Goal: Task Accomplishment & Management: Complete application form

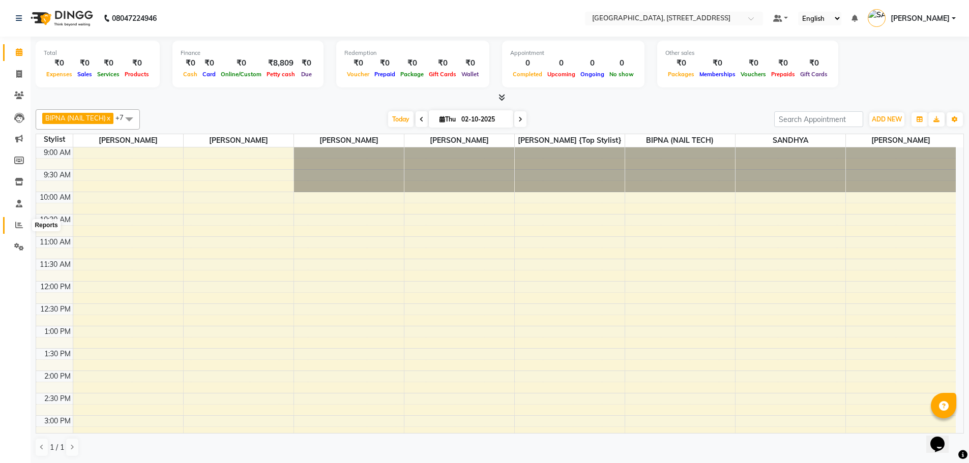
click at [17, 228] on icon at bounding box center [19, 225] width 8 height 8
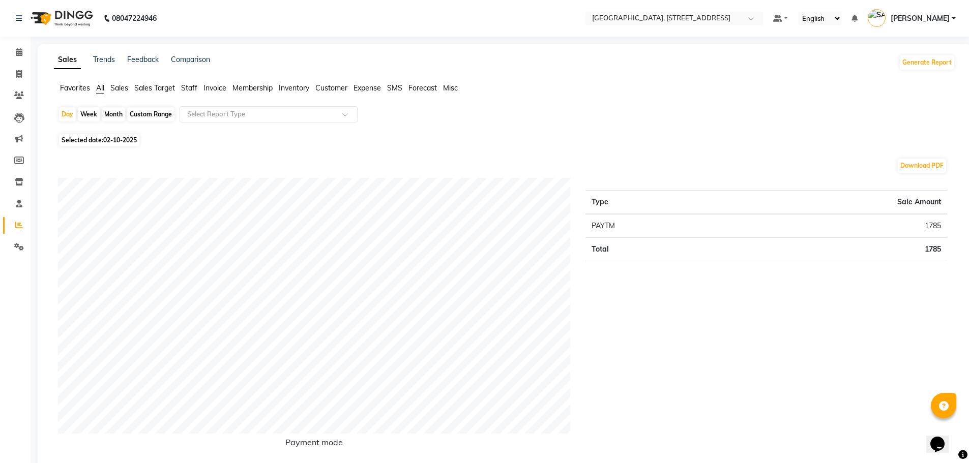
click at [114, 110] on div "Month" at bounding box center [113, 114] width 23 height 14
select select "10"
select select "2025"
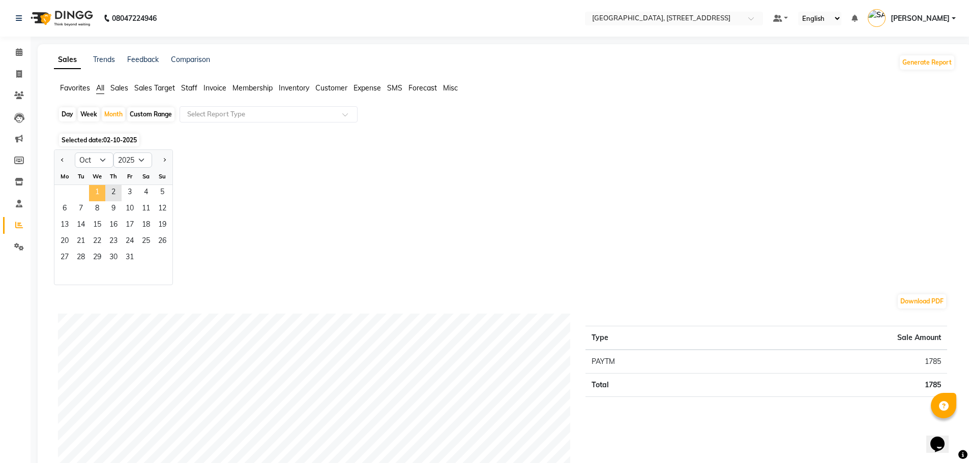
click at [95, 186] on span "1" at bounding box center [97, 193] width 16 height 16
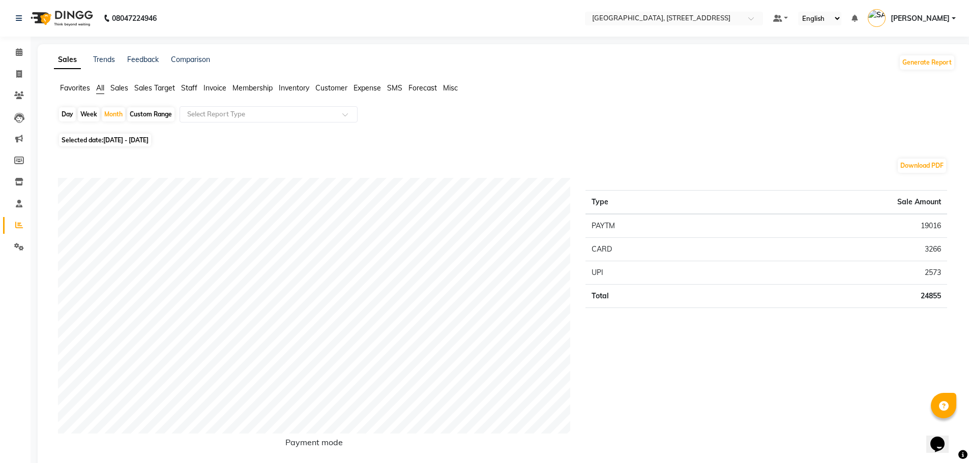
click at [368, 84] on span "Expense" at bounding box center [366, 87] width 27 height 9
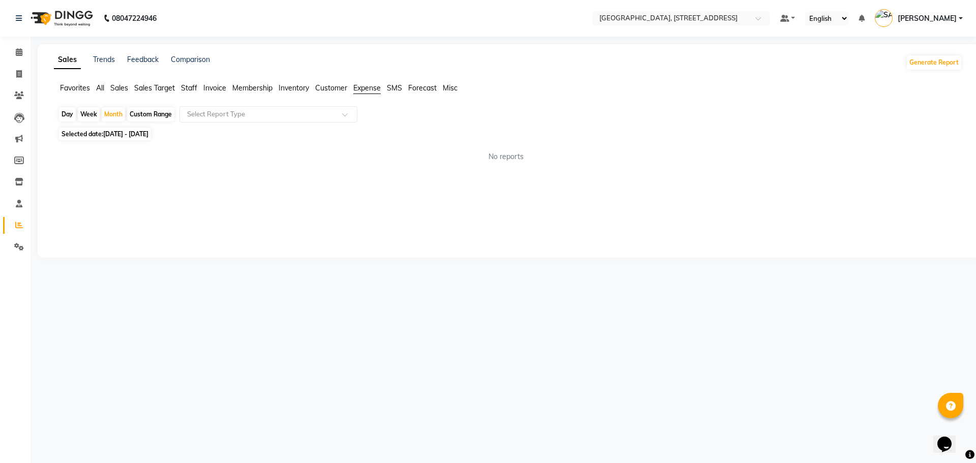
click at [106, 130] on span "Selected date: [DATE] - [DATE]" at bounding box center [105, 134] width 92 height 13
select select "10"
select select "2025"
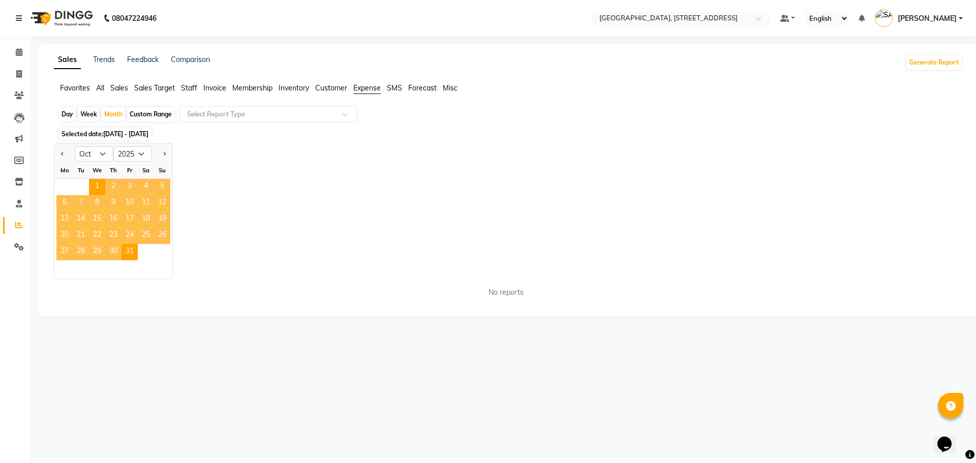
click at [99, 177] on div "We" at bounding box center [97, 170] width 16 height 16
click at [99, 184] on span "1" at bounding box center [97, 187] width 16 height 16
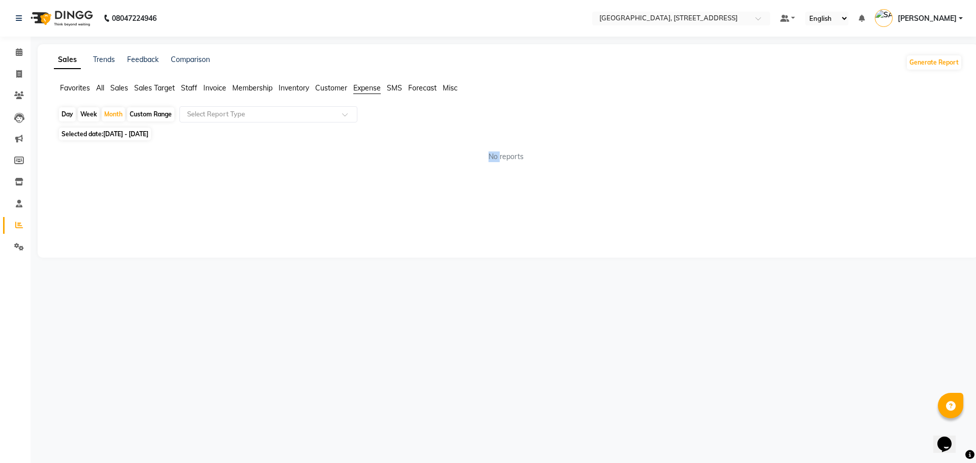
click at [99, 184] on div "Sales Trends Feedback Comparison Generate Report Favorites All Sales Sales Targ…" at bounding box center [508, 151] width 941 height 214
click at [102, 128] on span "Selected date: [DATE] - [DATE]" at bounding box center [105, 134] width 92 height 13
select select "10"
select select "2025"
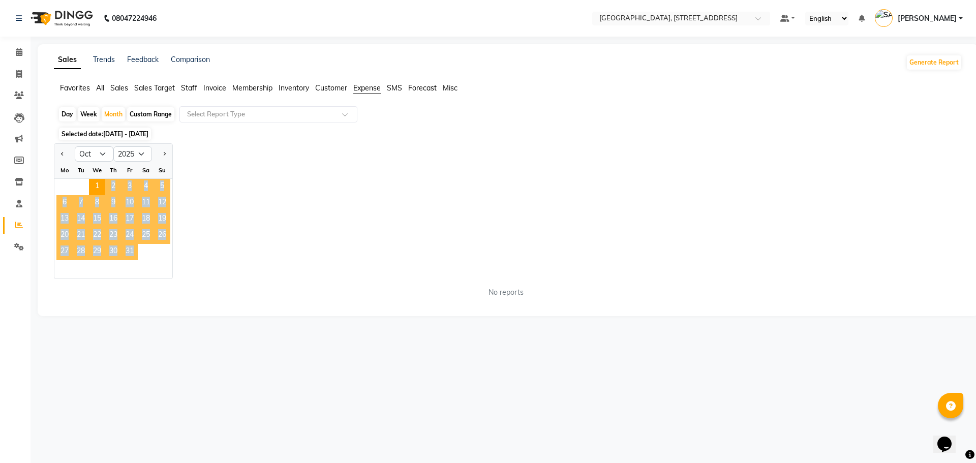
drag, startPoint x: 94, startPoint y: 185, endPoint x: 132, endPoint y: 254, distance: 78.5
click at [132, 254] on ngb-datepicker-month "Mo Tu We Th Fr Sa Su 1 2 3 4 5 6 7 8 9 10 11 12 13 14 15 16 17 18 19 20 21 22 2…" at bounding box center [113, 220] width 118 height 116
click at [132, 250] on span "31" at bounding box center [130, 252] width 16 height 16
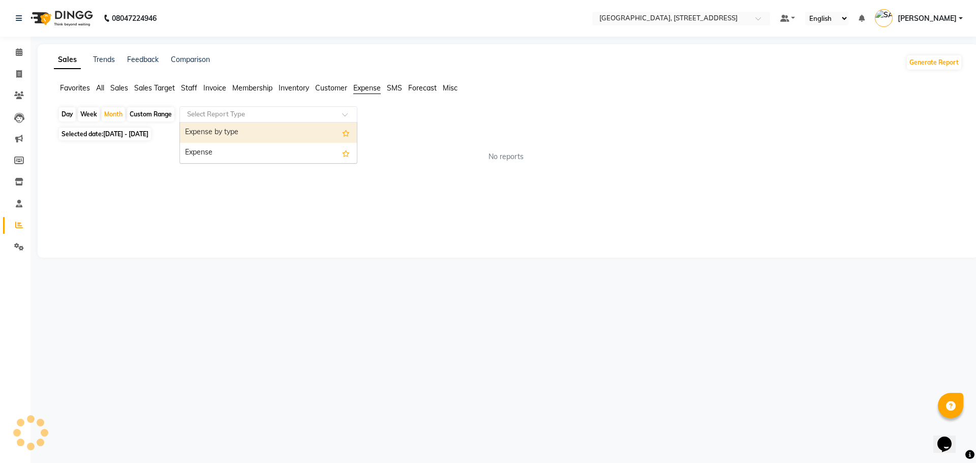
click at [311, 122] on ng-select "Select Report Type Expense by type Expense" at bounding box center [268, 114] width 178 height 16
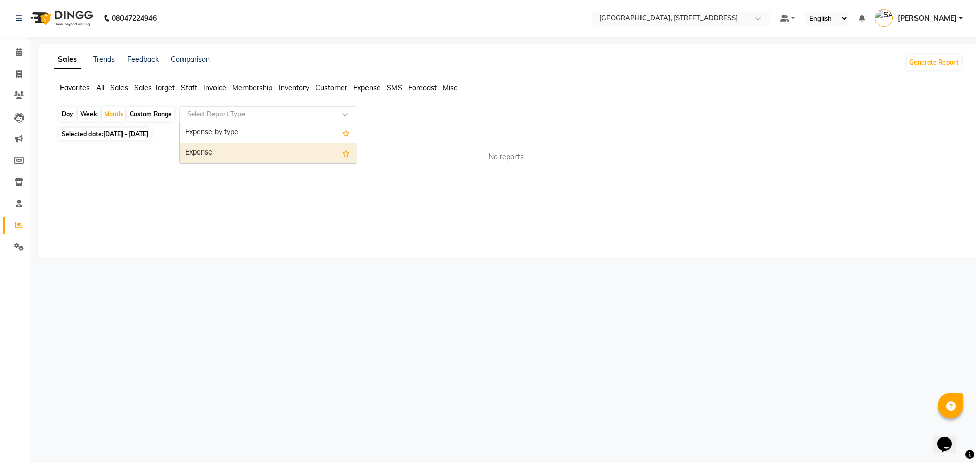
click at [285, 154] on div "Expense" at bounding box center [268, 153] width 177 height 20
select select "filtered_report"
select select "pdf"
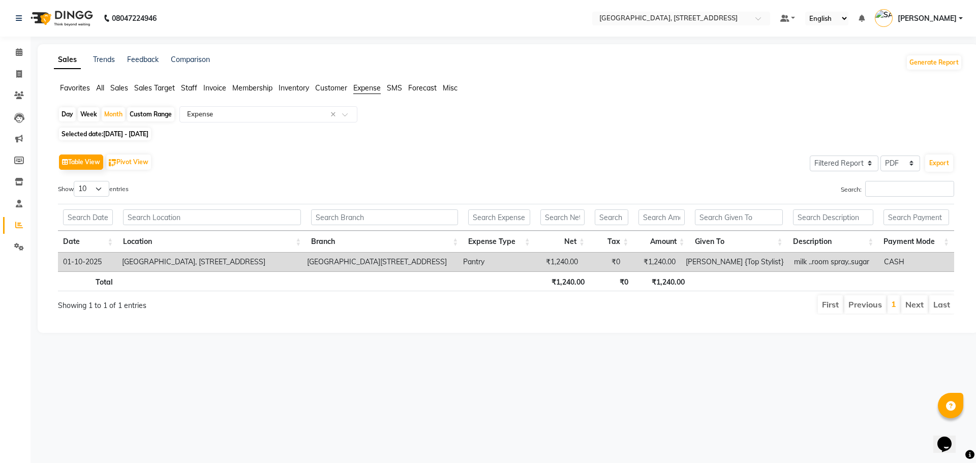
click at [151, 130] on span "Selected date: [DATE] - [DATE]" at bounding box center [105, 134] width 92 height 13
select select "10"
select select "2025"
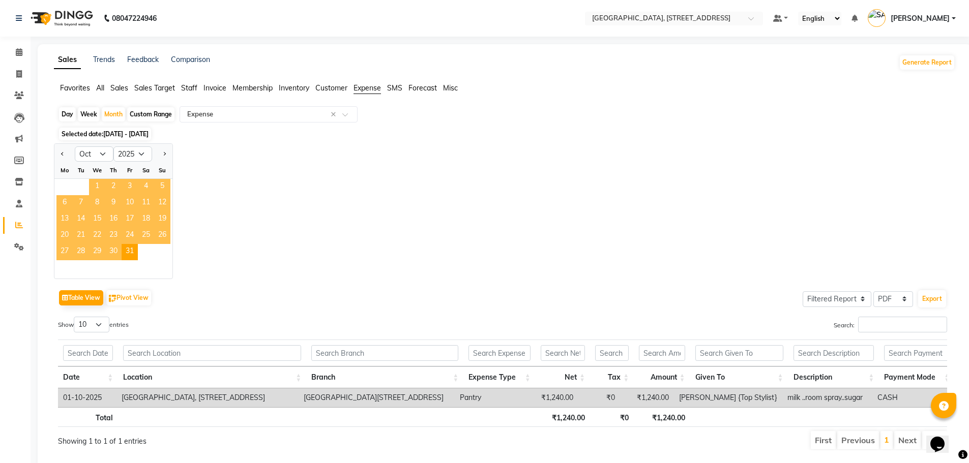
click at [93, 183] on span "1" at bounding box center [97, 187] width 16 height 16
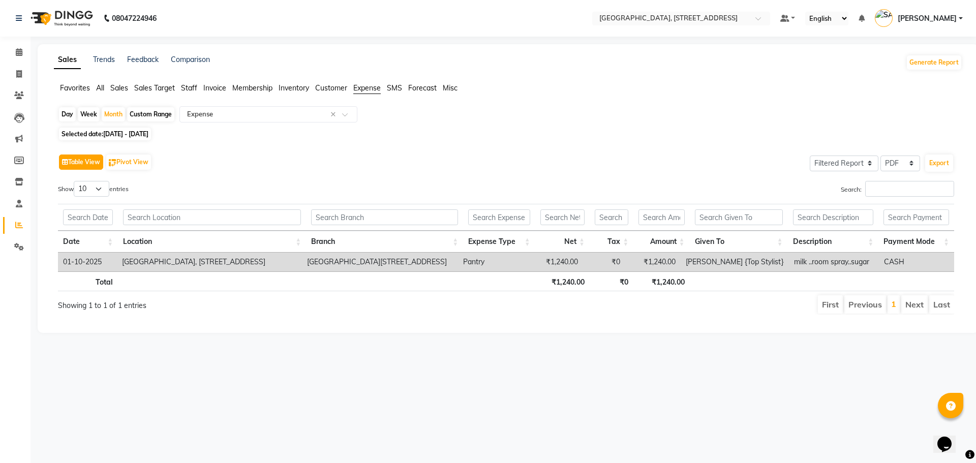
click at [95, 161] on button "Table View" at bounding box center [81, 162] width 44 height 15
click at [148, 131] on span "[DATE] - [DATE]" at bounding box center [125, 134] width 45 height 8
select select "10"
select select "2025"
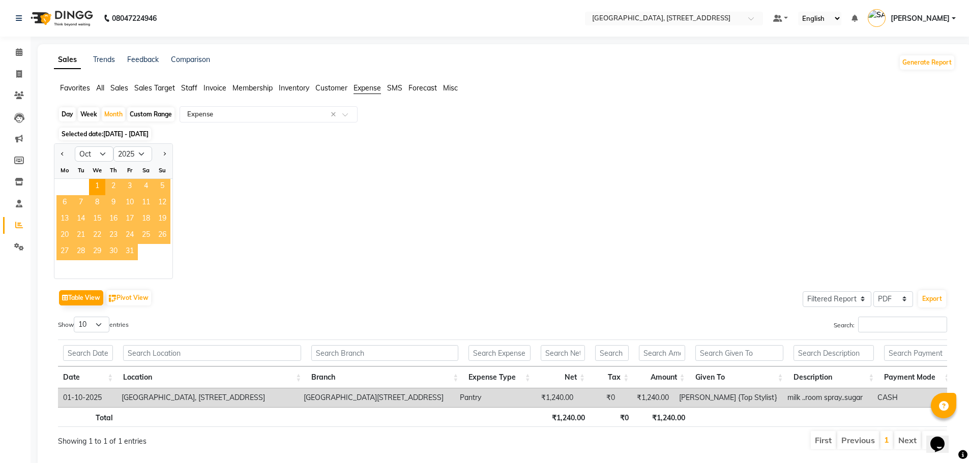
drag, startPoint x: 97, startPoint y: 185, endPoint x: 128, endPoint y: 246, distance: 68.7
click at [132, 248] on ngb-datepicker-month "Mo Tu We Th Fr Sa Su 1 2 3 4 5 6 7 8 9 10 11 12 13 14 15 16 17 18 19 20 21 22 2…" at bounding box center [113, 220] width 118 height 116
click at [66, 154] on button "Previous month" at bounding box center [62, 154] width 8 height 16
select select "9"
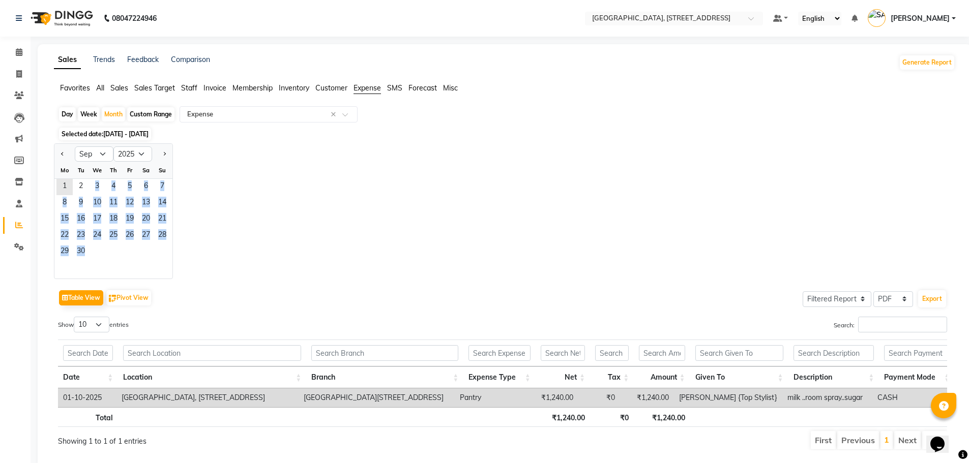
drag, startPoint x: 68, startPoint y: 184, endPoint x: 99, endPoint y: 260, distance: 81.9
click at [102, 264] on ngb-datepicker-month "Mo Tu We Th Fr Sa Su 1 2 3 4 5 6 7 8 9 10 11 12 13 14 15 16 17 18 19 20 21 22 2…" at bounding box center [113, 220] width 118 height 116
click at [433, 277] on div "Jan Feb Mar Apr May Jun [DATE] Aug Sep Oct Nov [DATE] 2016 2017 2018 2019 2020 …" at bounding box center [504, 211] width 901 height 136
drag, startPoint x: 69, startPoint y: 195, endPoint x: 103, endPoint y: 257, distance: 70.8
click at [103, 257] on ngb-datepicker-month "Mo Tu We Th Fr Sa Su 1 2 3 4 5 6 7 8 9 10 11 12 13 14 15 16 17 18 19 20 21 22 2…" at bounding box center [113, 220] width 118 height 116
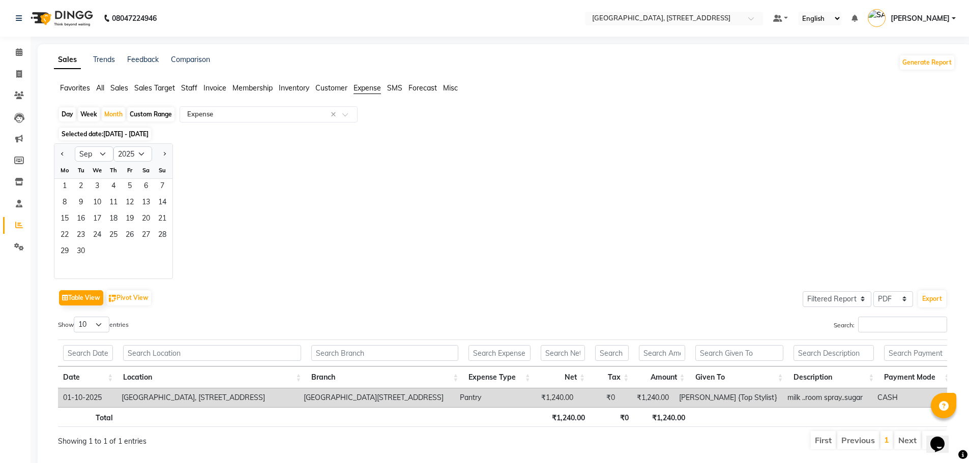
click at [101, 253] on div "29 30" at bounding box center [113, 252] width 118 height 16
drag, startPoint x: 82, startPoint y: 255, endPoint x: 133, endPoint y: 263, distance: 51.5
click at [92, 200] on ngb-datepicker-month "Mo Tu We Th Fr Sa Su 1 2 3 4 5 6 7 8 9 10 11 12 13 14 15 16 17 18 19 20 21 22 2…" at bounding box center [113, 220] width 118 height 116
drag, startPoint x: 381, startPoint y: 212, endPoint x: 0, endPoint y: 156, distance: 385.5
click at [372, 211] on div "Jan Feb Mar Apr May Jun [DATE] Aug Sep Oct Nov [DATE] 2016 2017 2018 2019 2020 …" at bounding box center [504, 211] width 901 height 136
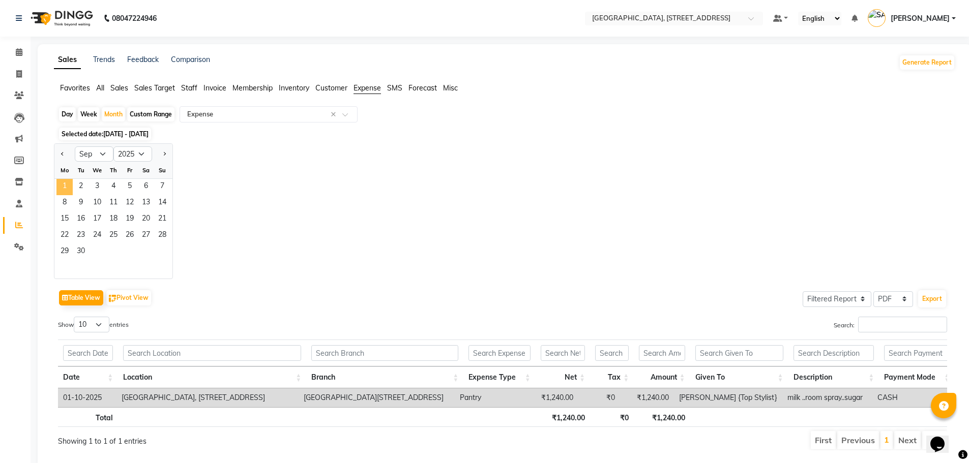
click at [63, 184] on span "1" at bounding box center [64, 187] width 16 height 16
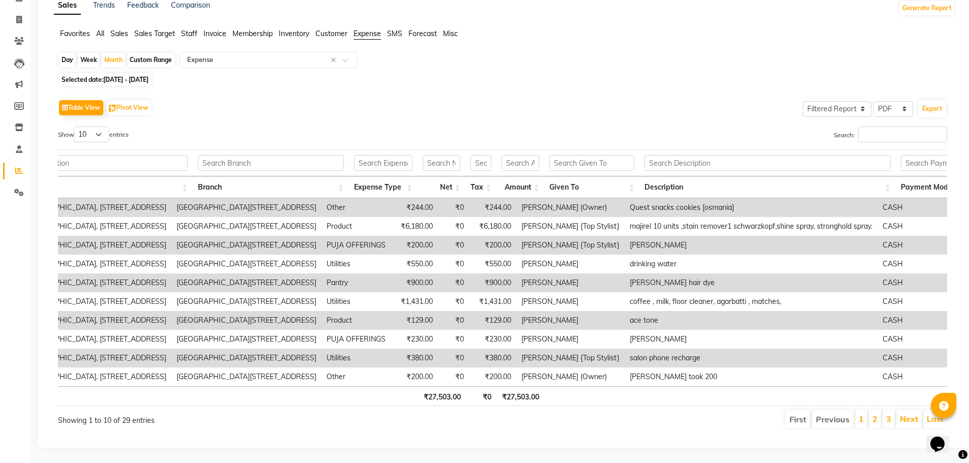
scroll to position [0, 120]
click at [875, 415] on link "2" at bounding box center [874, 419] width 5 height 10
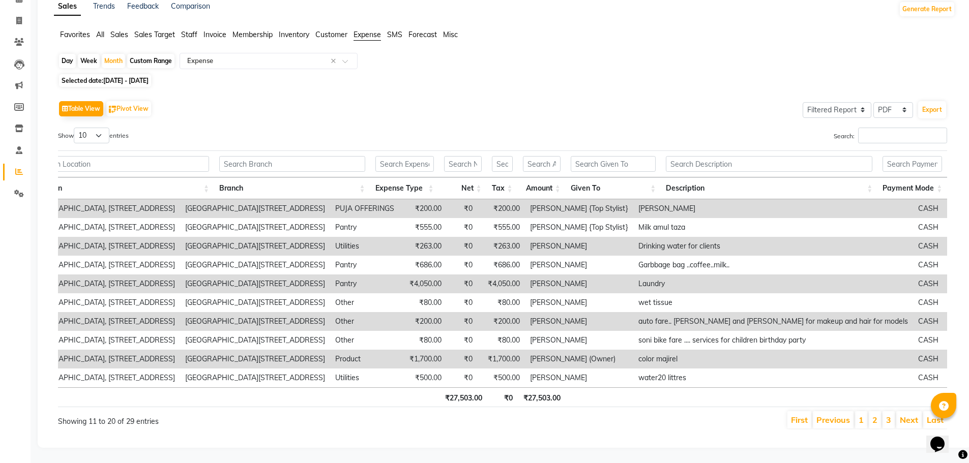
scroll to position [0, 80]
click at [892, 412] on li "3" at bounding box center [888, 419] width 12 height 17
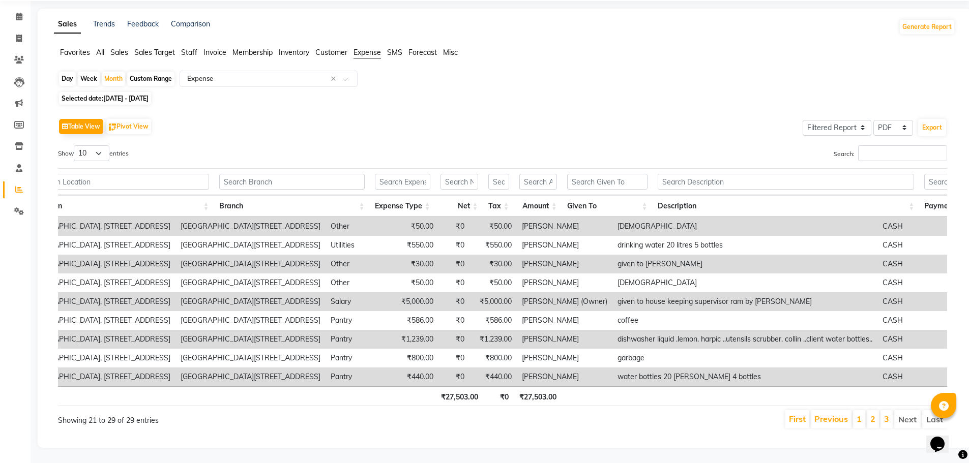
click at [910, 414] on li "Next" at bounding box center [907, 419] width 26 height 18
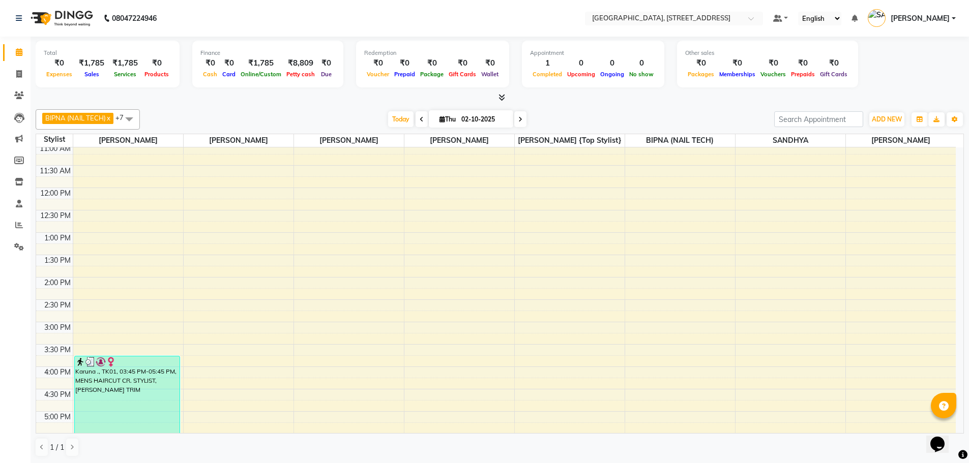
scroll to position [92, 0]
click at [22, 220] on span at bounding box center [19, 226] width 18 height 12
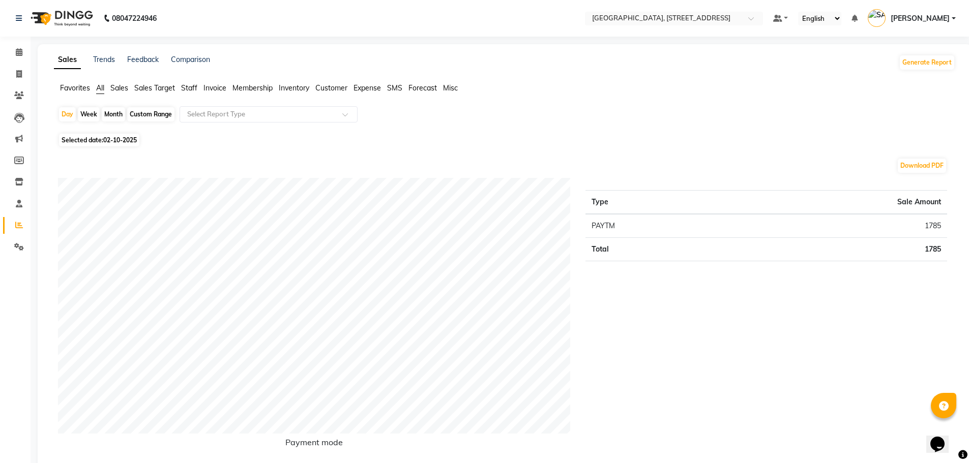
click at [367, 85] on span "Expense" at bounding box center [366, 87] width 27 height 9
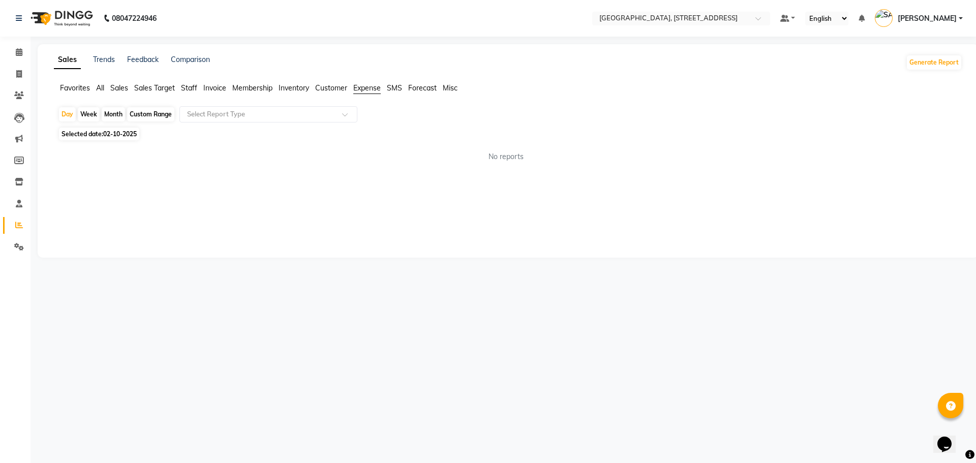
click at [83, 135] on span "Selected date: [DATE]" at bounding box center [99, 134] width 80 height 13
select select "10"
select select "2025"
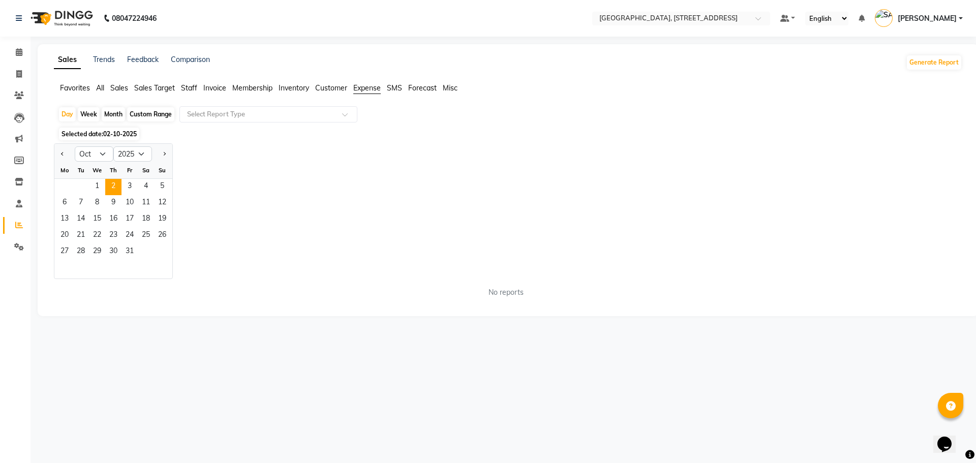
drag, startPoint x: 62, startPoint y: 156, endPoint x: 48, endPoint y: 143, distance: 18.0
click at [62, 155] on button "Previous month" at bounding box center [62, 154] width 8 height 16
select select "9"
click at [60, 179] on span "1" at bounding box center [64, 187] width 16 height 16
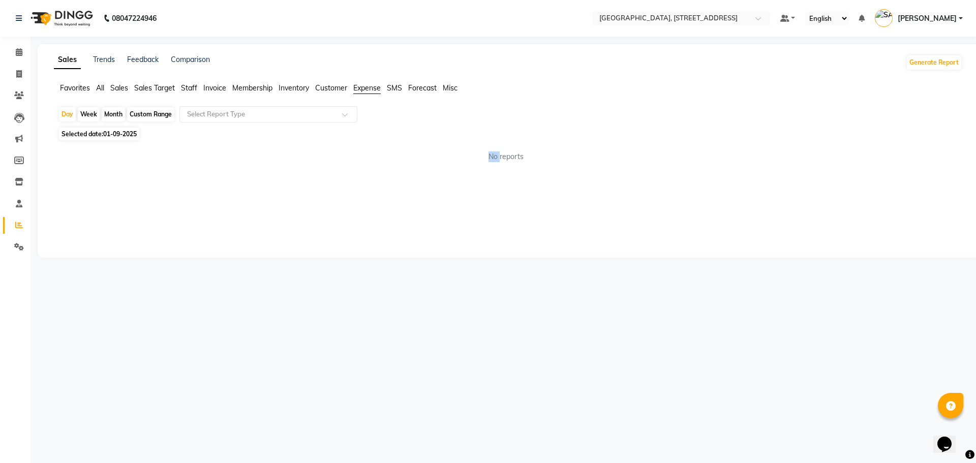
click at [60, 179] on div "Sales Trends Feedback Comparison Generate Report Favorites All Sales Sales Targ…" at bounding box center [508, 151] width 941 height 214
click at [95, 133] on span "Selected date: [DATE]" at bounding box center [99, 134] width 80 height 13
select select "9"
select select "2025"
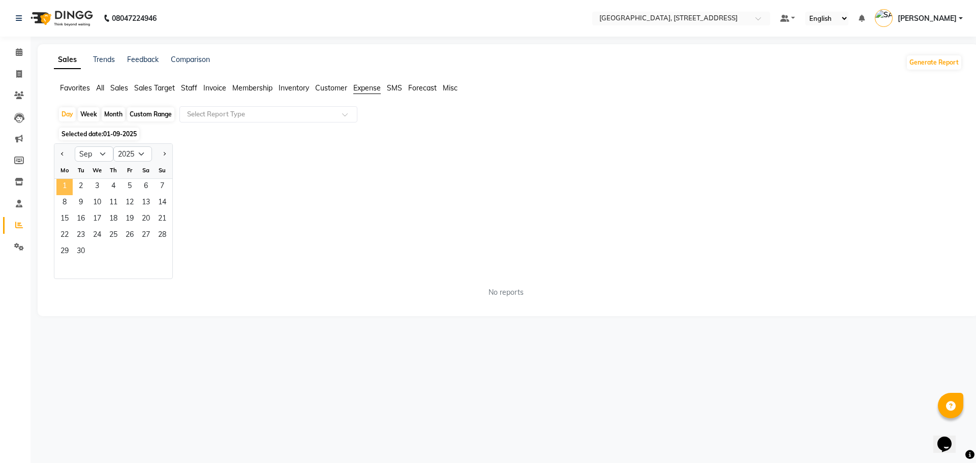
click at [63, 183] on span "1" at bounding box center [64, 187] width 16 height 16
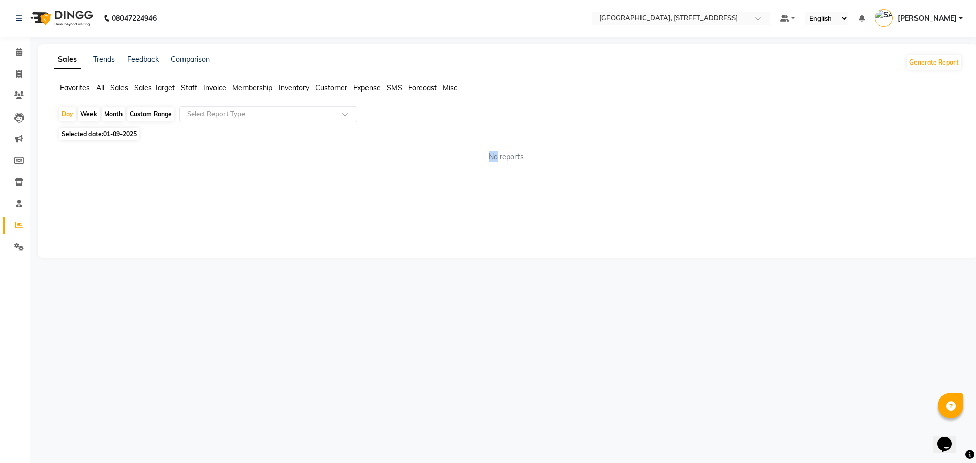
drag, startPoint x: 63, startPoint y: 183, endPoint x: 66, endPoint y: 188, distance: 5.7
click at [66, 212] on div "Sales Trends Feedback Comparison Generate Report Favorites All Sales Sales Targ…" at bounding box center [508, 151] width 941 height 214
click at [120, 110] on div "Month" at bounding box center [113, 114] width 23 height 14
select select "9"
select select "2025"
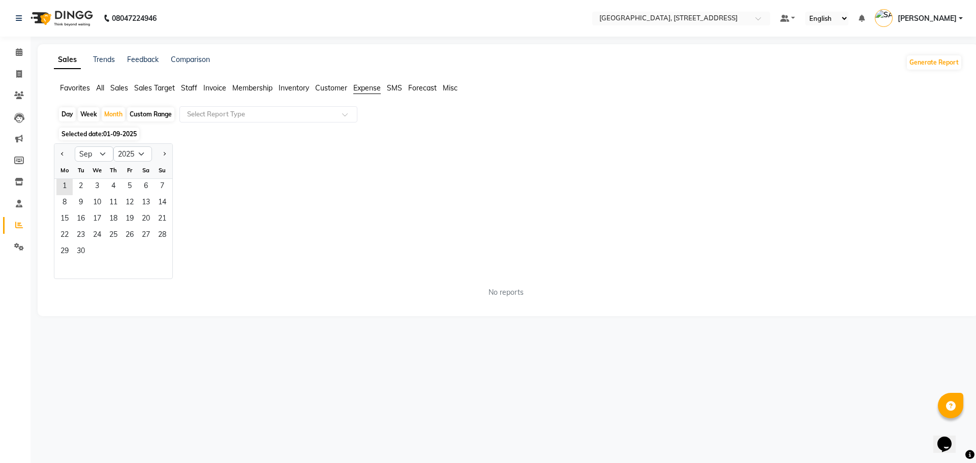
click at [115, 128] on span "Selected date: [DATE]" at bounding box center [99, 134] width 80 height 13
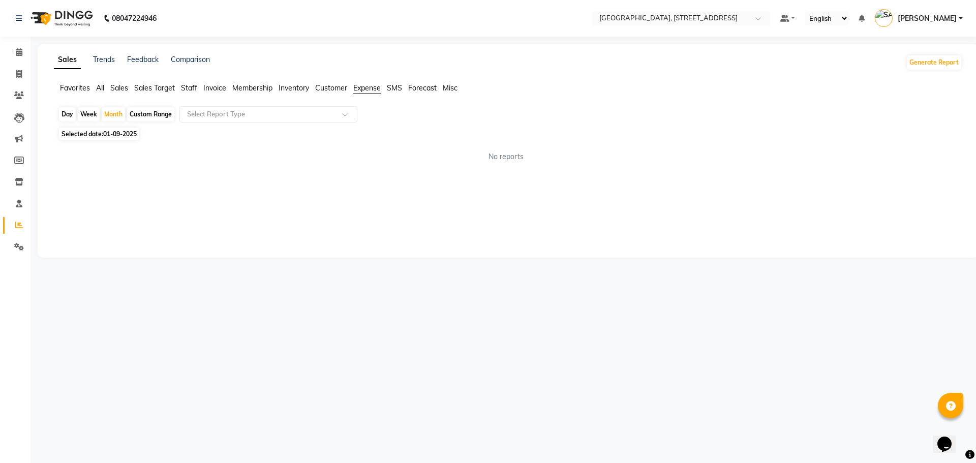
click at [127, 130] on span "Selected date: [DATE]" at bounding box center [99, 134] width 80 height 13
select select "9"
select select "2025"
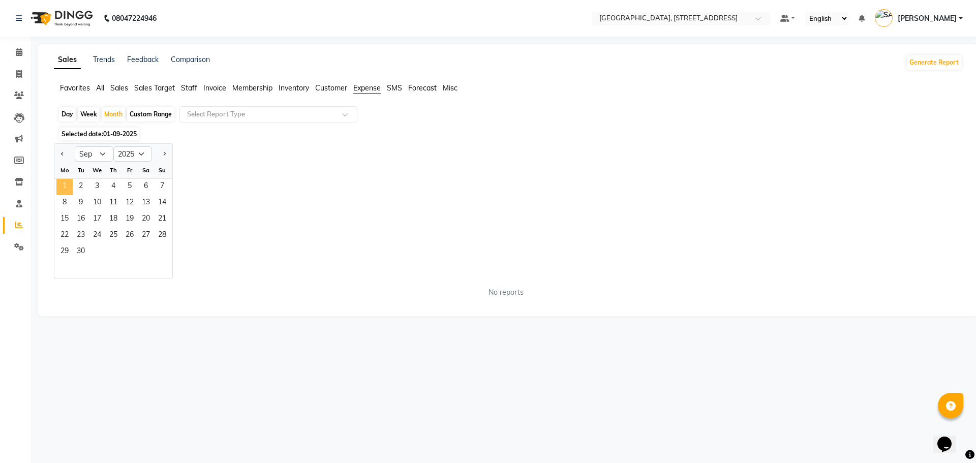
click at [62, 191] on span "1" at bounding box center [64, 187] width 16 height 16
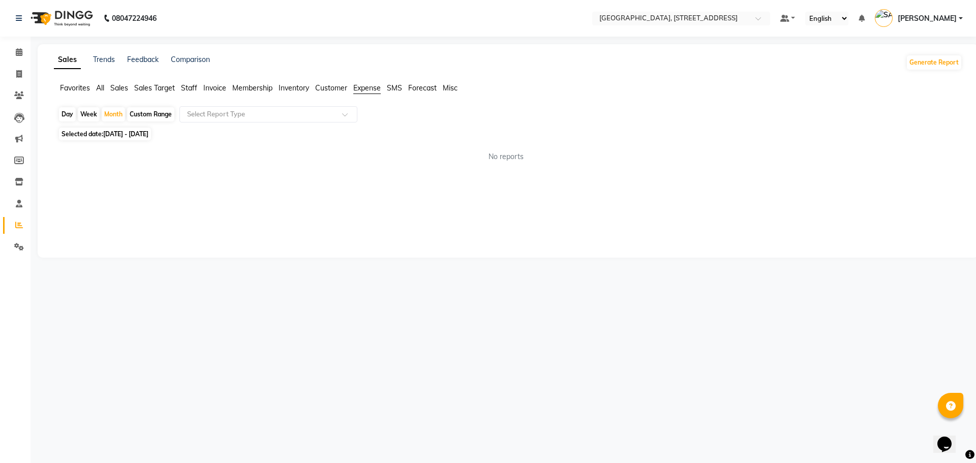
drag, startPoint x: 64, startPoint y: 201, endPoint x: 64, endPoint y: 218, distance: 16.3
click at [64, 218] on div "Sales Trends Feedback Comparison Generate Report Favorites All Sales Sales Targ…" at bounding box center [508, 151] width 941 height 214
click at [132, 136] on span "[DATE] - [DATE]" at bounding box center [125, 134] width 45 height 8
select select "9"
select select "2025"
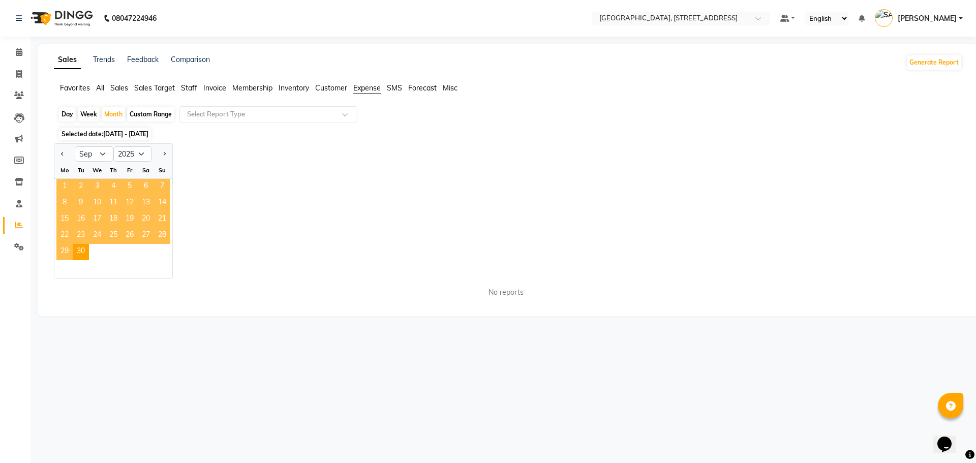
click at [66, 182] on span "1" at bounding box center [64, 187] width 16 height 16
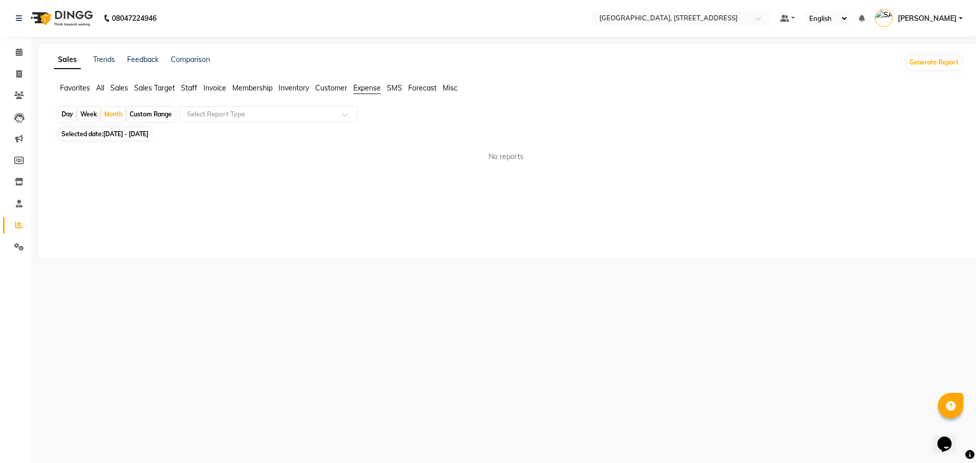
click at [66, 181] on div "Sales Trends Feedback Comparison Generate Report Favorites All Sales Sales Targ…" at bounding box center [508, 151] width 941 height 214
click at [148, 134] on span "[DATE] - [DATE]" at bounding box center [125, 134] width 45 height 8
select select "9"
select select "2025"
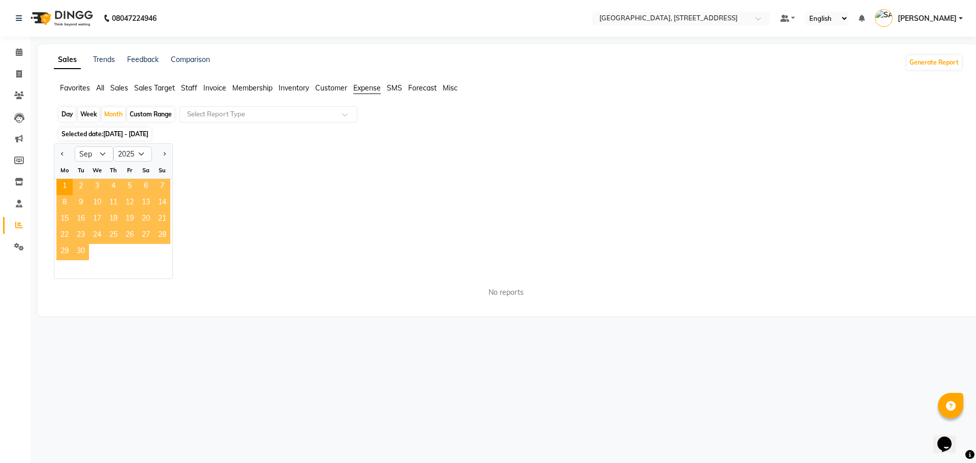
drag, startPoint x: 68, startPoint y: 184, endPoint x: 74, endPoint y: 234, distance: 50.1
click at [77, 242] on ngb-datepicker-month "Mo Tu We Th Fr Sa Su 1 2 3 4 5 6 7 8 9 10 11 12 13 14 15 16 17 18 19 20 21 22 2…" at bounding box center [113, 220] width 118 height 116
drag, startPoint x: 219, startPoint y: 329, endPoint x: 0, endPoint y: 186, distance: 261.5
click at [216, 328] on main "Sales Trends Feedback Comparison Generate Report Favorites All Sales Sales Targ…" at bounding box center [504, 187] width 946 height 287
click at [69, 183] on span "1" at bounding box center [64, 187] width 16 height 16
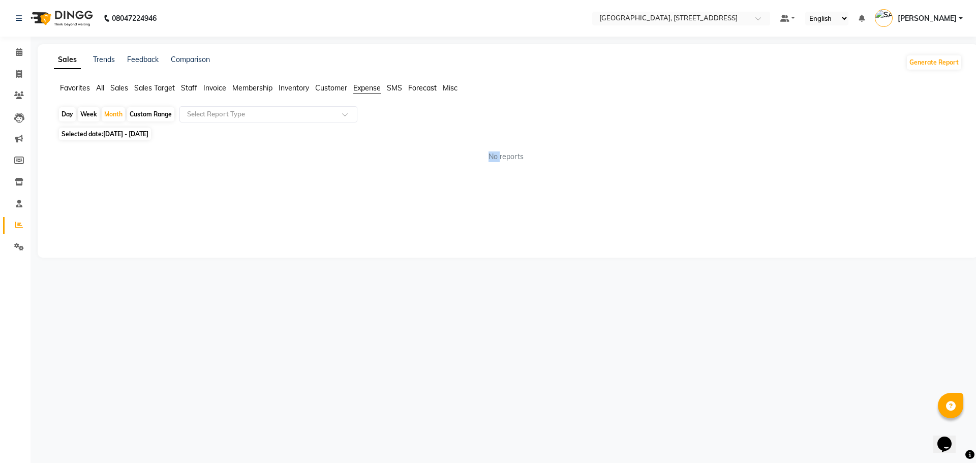
click at [69, 183] on div "Sales Trends Feedback Comparison Generate Report Favorites All Sales Sales Targ…" at bounding box center [508, 151] width 941 height 214
click at [327, 86] on span "Customer" at bounding box center [331, 87] width 32 height 9
click at [376, 85] on span "Expense" at bounding box center [366, 87] width 27 height 9
click at [96, 118] on div "Week" at bounding box center [89, 114] width 22 height 14
select select "9"
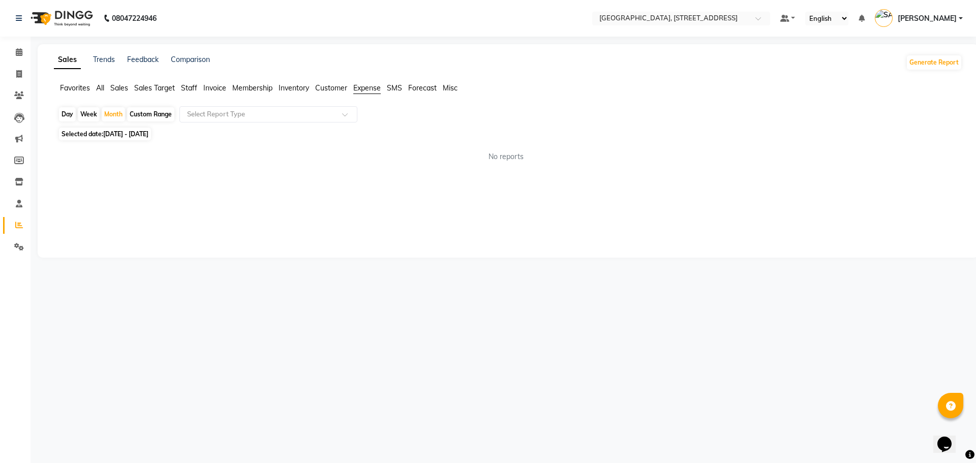
select select "2025"
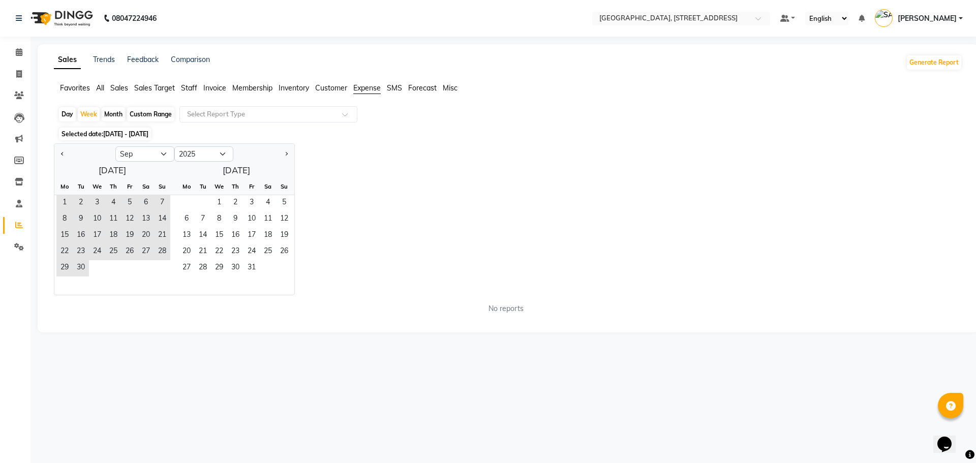
click at [105, 113] on div "Month" at bounding box center [113, 114] width 23 height 14
select select "9"
select select "2025"
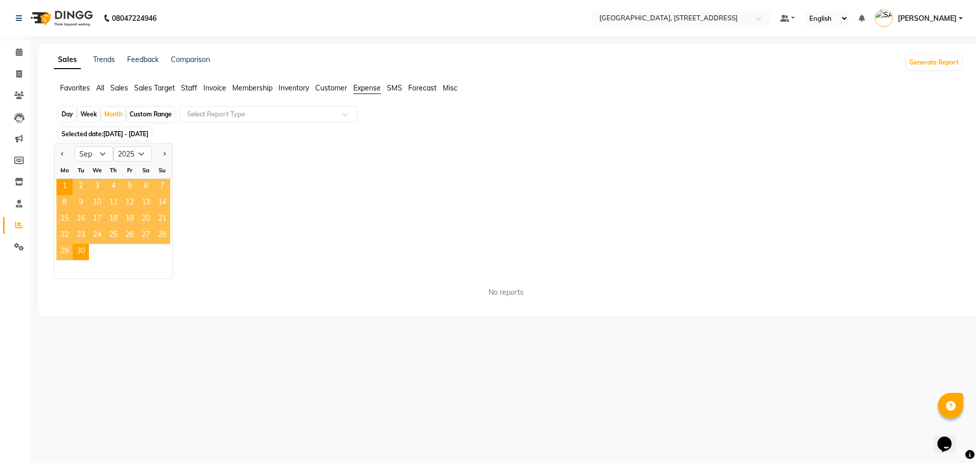
click at [62, 170] on div "Mo" at bounding box center [64, 170] width 16 height 16
click at [329, 202] on div "Jan Feb Mar Apr May Jun [DATE] Aug Sep Oct Nov [DATE] 2016 2017 2018 2019 2020 …" at bounding box center [508, 211] width 909 height 136
click at [107, 173] on div "Th" at bounding box center [113, 170] width 16 height 16
click at [119, 201] on span "11" at bounding box center [113, 203] width 16 height 16
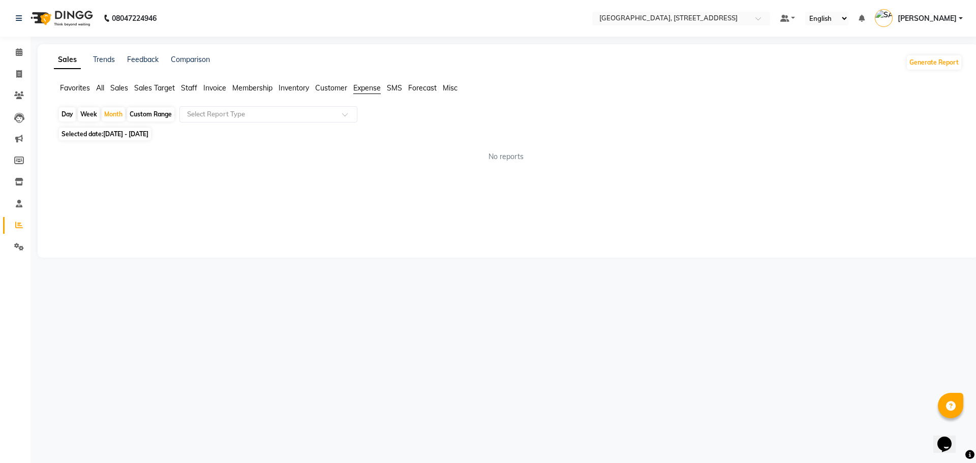
click at [148, 134] on span "[DATE] - [DATE]" at bounding box center [125, 134] width 45 height 8
select select "9"
select select "2025"
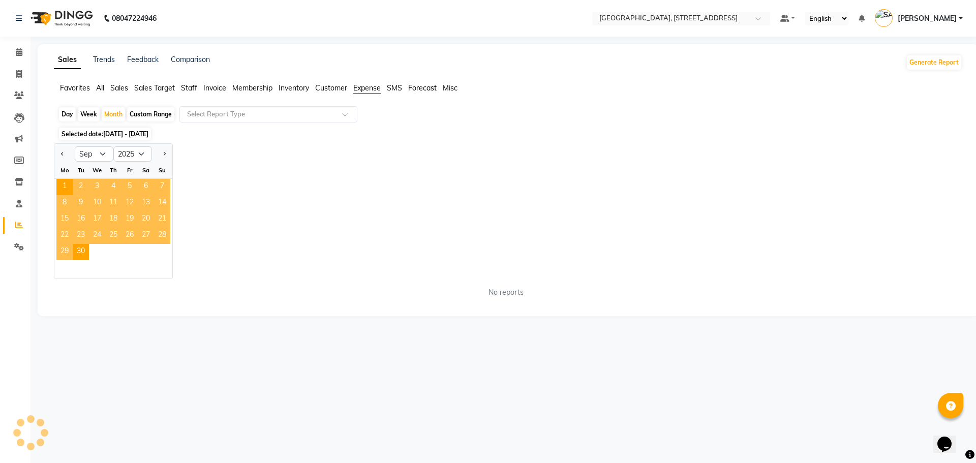
click at [122, 212] on span "19" at bounding box center [130, 220] width 16 height 16
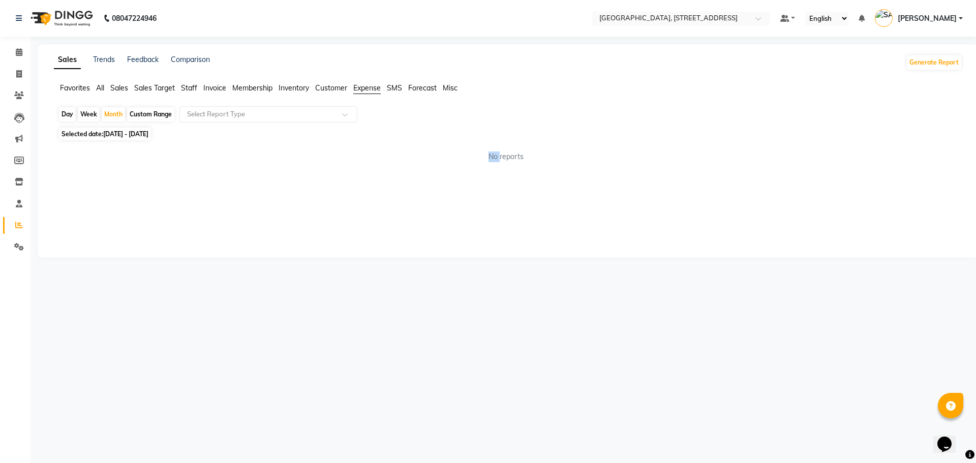
click at [122, 212] on div "Sales Trends Feedback Comparison Generate Report Favorites All Sales Sales Targ…" at bounding box center [508, 151] width 941 height 214
click at [385, 173] on div "Sales Trends Feedback Comparison Generate Report Favorites All Sales Sales Targ…" at bounding box center [508, 151] width 941 height 214
click at [118, 137] on span "[DATE] - [DATE]" at bounding box center [125, 134] width 45 height 8
select select "9"
select select "2025"
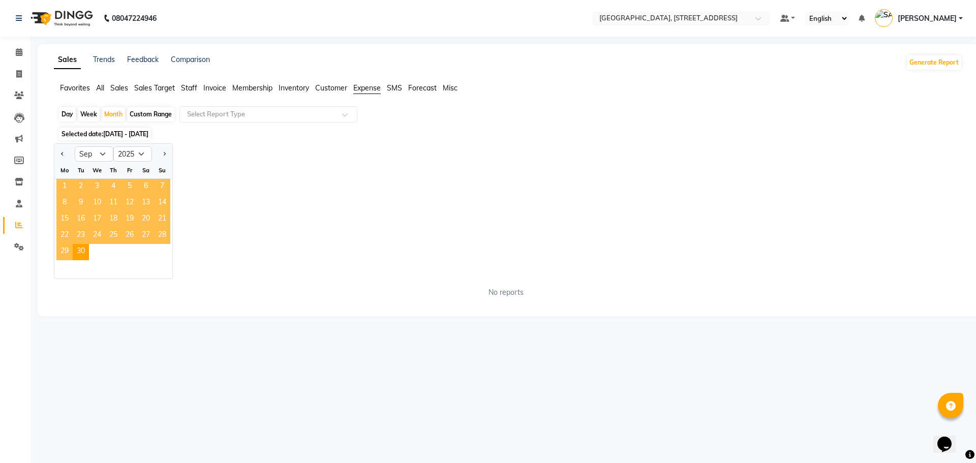
click at [68, 185] on span "1" at bounding box center [64, 187] width 16 height 16
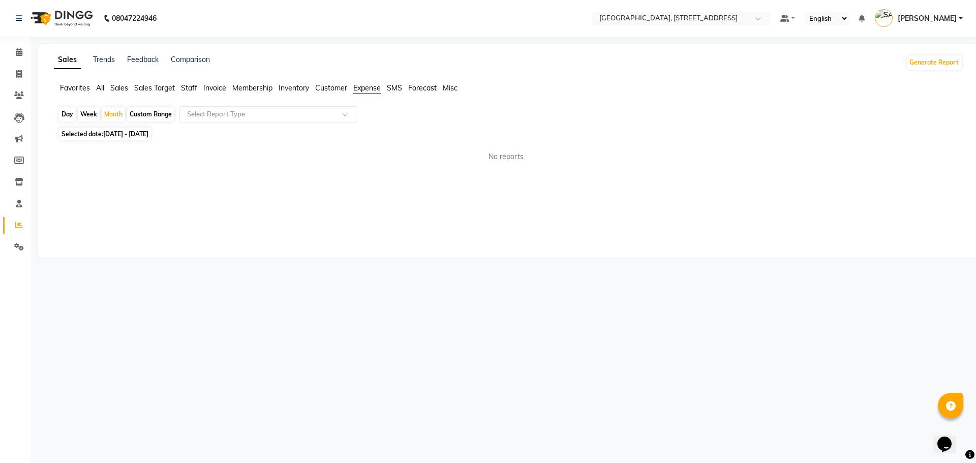
click at [148, 132] on span "[DATE] - [DATE]" at bounding box center [125, 134] width 45 height 8
select select "9"
select select "2025"
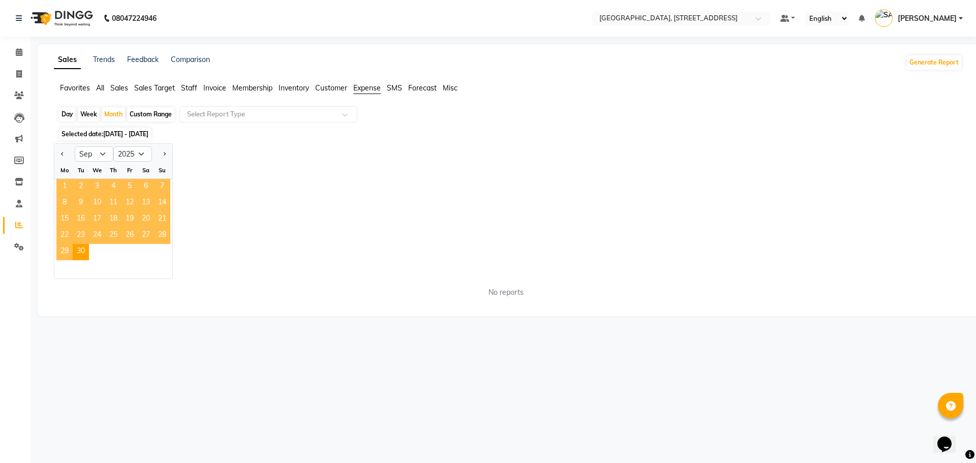
drag, startPoint x: 61, startPoint y: 191, endPoint x: 63, endPoint y: 183, distance: 8.9
click at [63, 183] on span "1" at bounding box center [64, 187] width 16 height 16
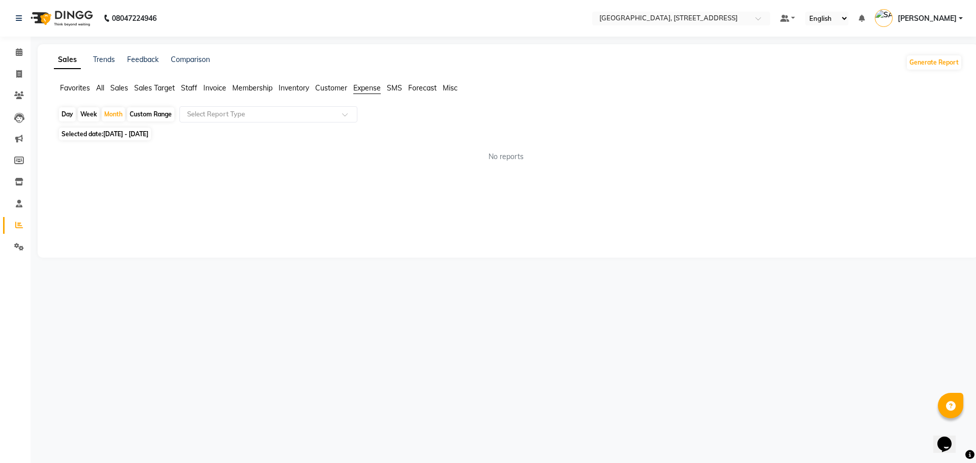
click at [148, 133] on span "[DATE] - [DATE]" at bounding box center [125, 134] width 45 height 8
select select "9"
select select "2025"
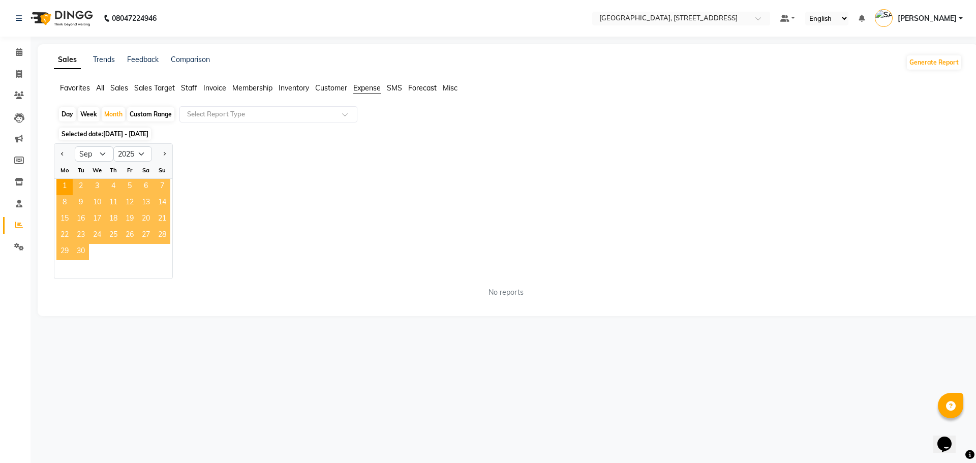
drag, startPoint x: 65, startPoint y: 186, endPoint x: 86, endPoint y: 253, distance: 70.4
click at [82, 253] on ngb-datepicker-month "Mo Tu We Th Fr Sa Su 1 2 3 4 5 6 7 8 9 10 11 12 13 14 15 16 17 18 19 20 21 22 2…" at bounding box center [113, 220] width 118 height 116
click at [105, 263] on div at bounding box center [113, 269] width 118 height 18
click at [107, 262] on div at bounding box center [113, 269] width 118 height 18
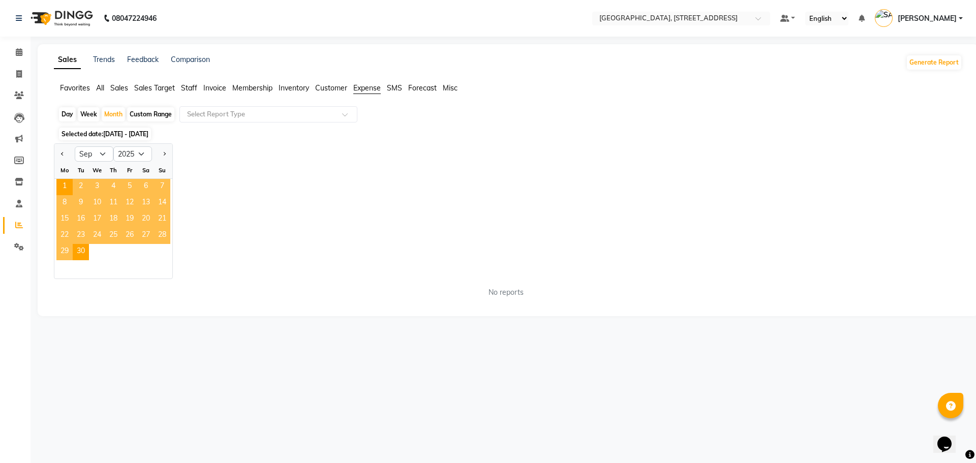
click at [83, 116] on div "Week" at bounding box center [89, 114] width 22 height 14
select select "9"
select select "2025"
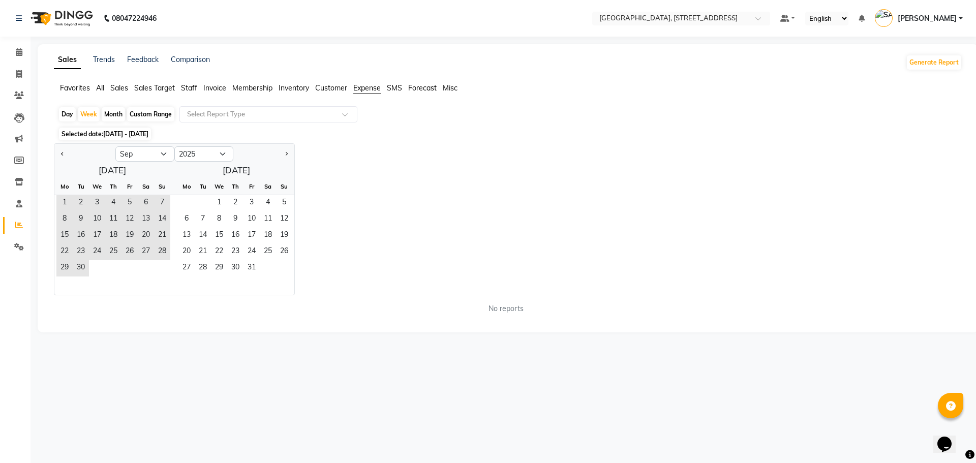
click at [116, 114] on div "Month" at bounding box center [113, 114] width 23 height 14
select select "9"
select select "2025"
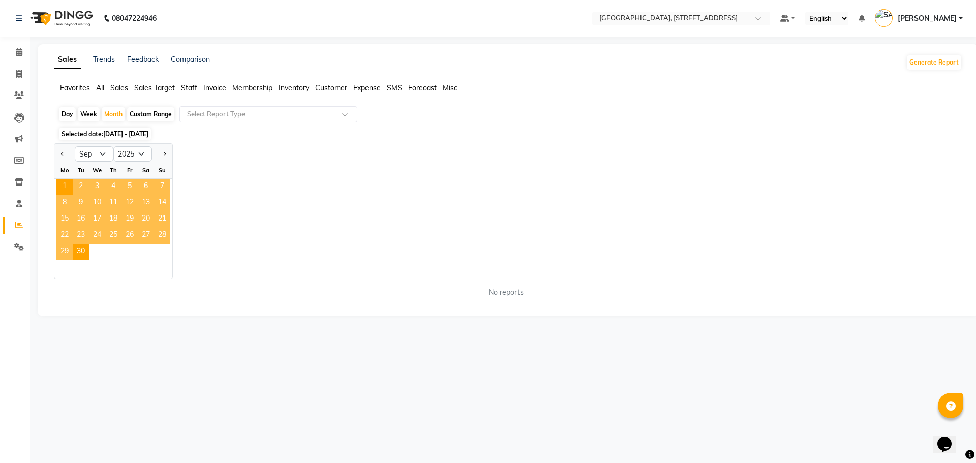
click at [151, 128] on span "Selected date: [DATE] - [DATE]" at bounding box center [105, 134] width 92 height 13
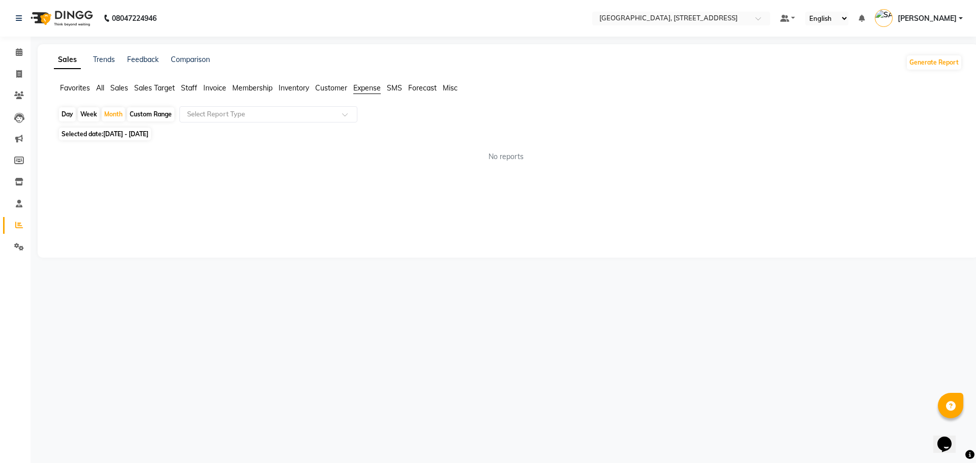
click at [89, 128] on span "Selected date: [DATE] - [DATE]" at bounding box center [105, 134] width 92 height 13
select select "9"
select select "2025"
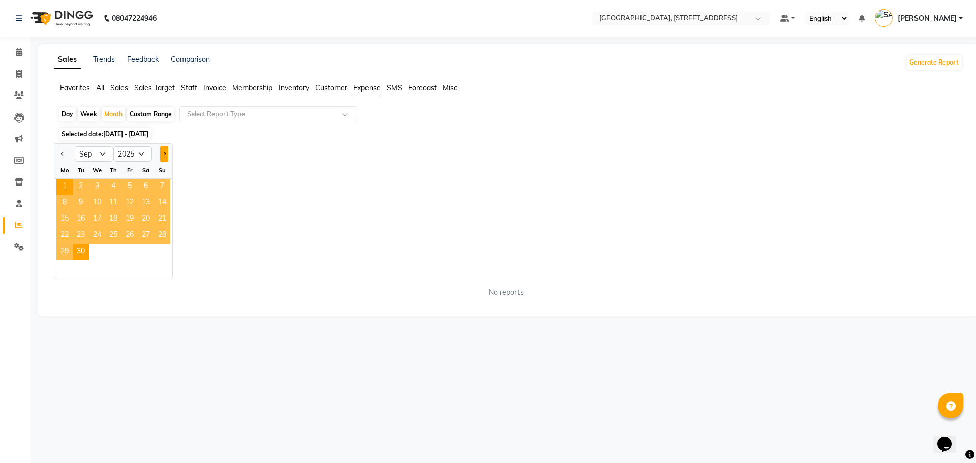
click at [167, 149] on button "Next month" at bounding box center [164, 154] width 8 height 16
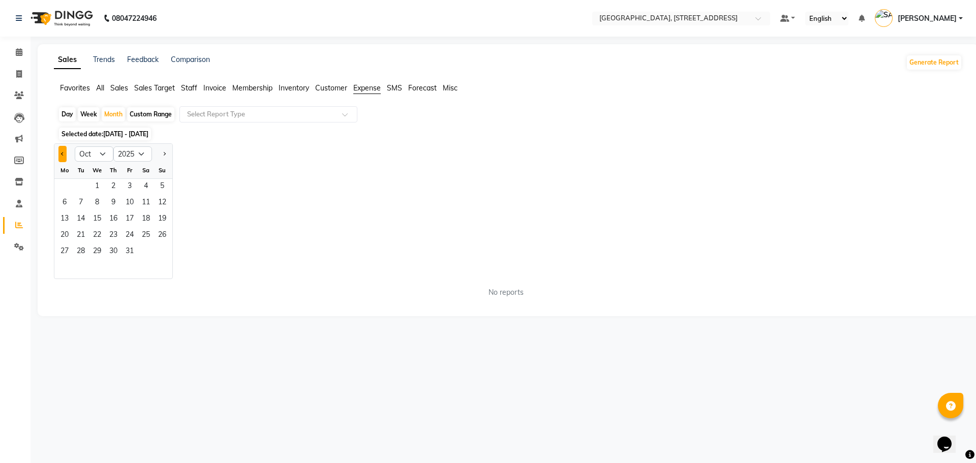
click at [64, 147] on button "Previous month" at bounding box center [62, 154] width 8 height 16
select select "9"
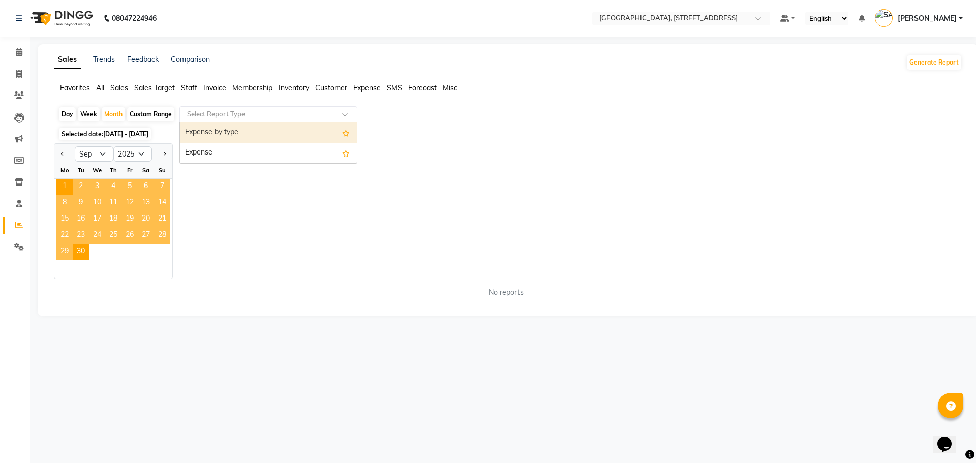
click at [302, 109] on input "text" at bounding box center [258, 114] width 146 height 10
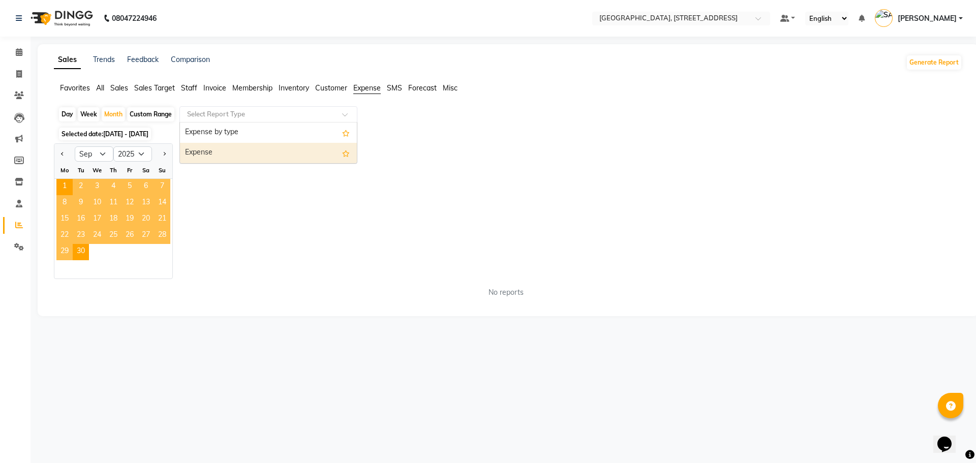
click at [302, 149] on div "Expense" at bounding box center [268, 153] width 177 height 20
select select "filtered_report"
select select "pdf"
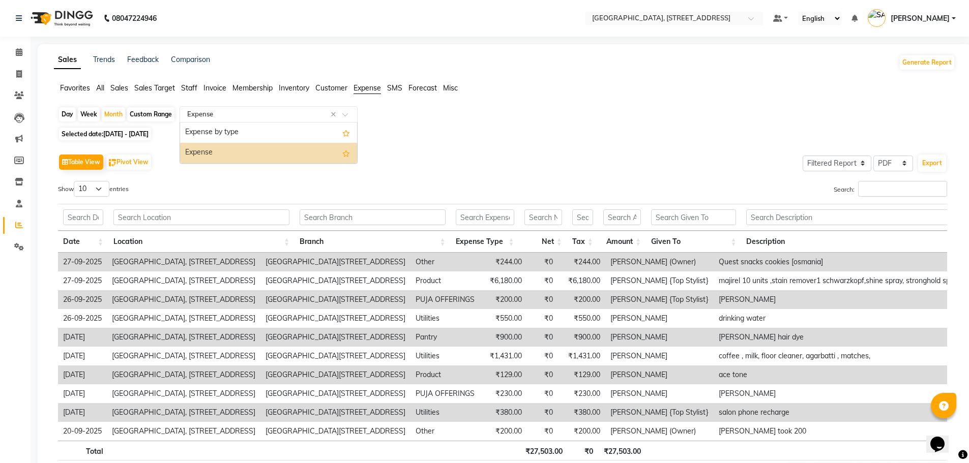
click at [342, 115] on div at bounding box center [268, 114] width 177 height 10
click at [471, 127] on div "Day Week Month Custom Range Select Report Type × Expense × Expense by type Expe…" at bounding box center [504, 299] width 901 height 386
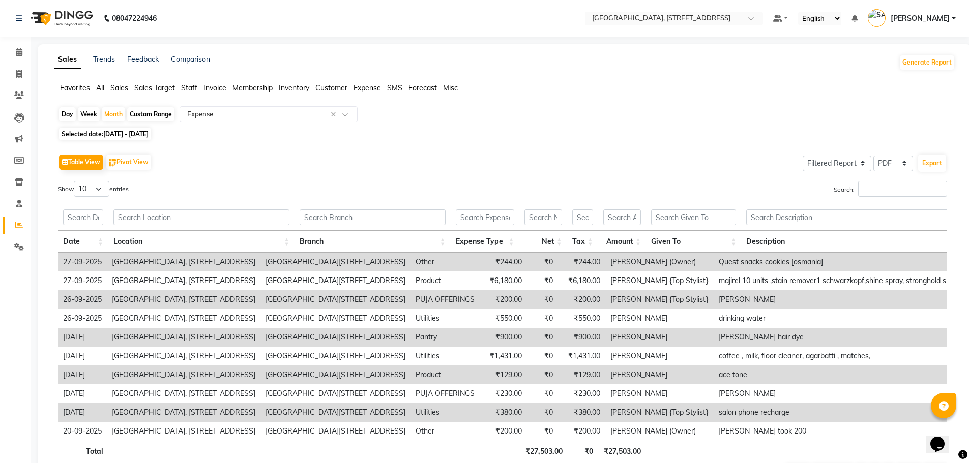
scroll to position [70, 0]
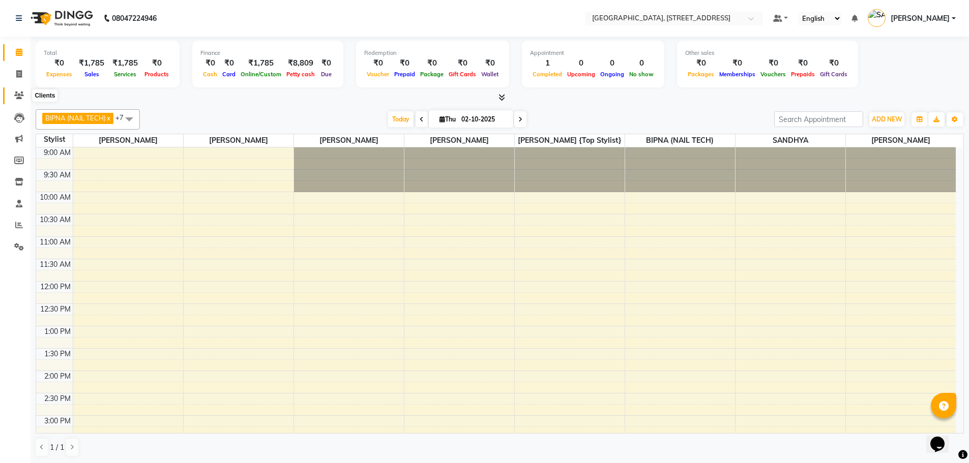
click at [18, 96] on icon at bounding box center [19, 96] width 10 height 8
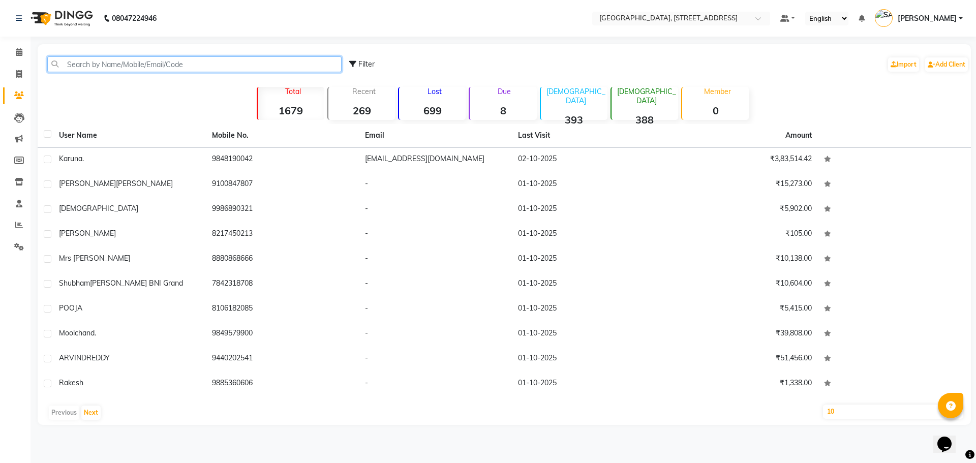
click at [167, 66] on input "text" at bounding box center [194, 64] width 294 height 16
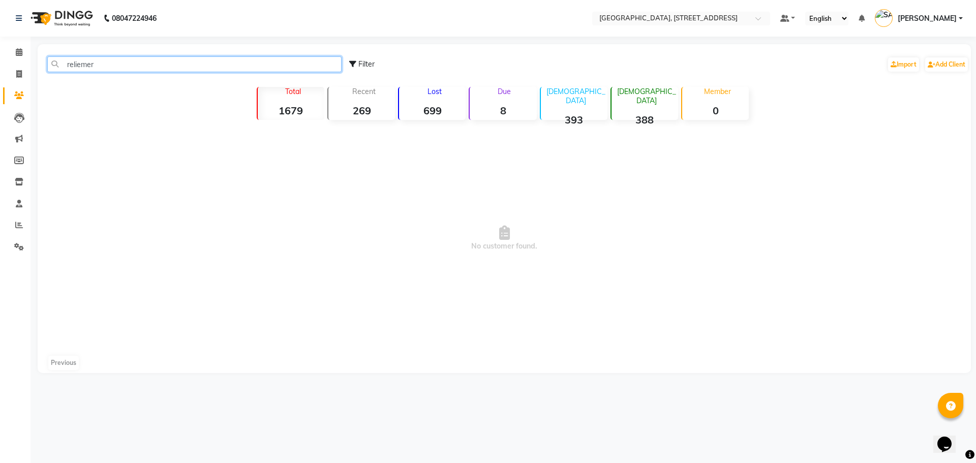
click at [70, 65] on input "reliemer" at bounding box center [194, 64] width 294 height 16
type input "eliemer"
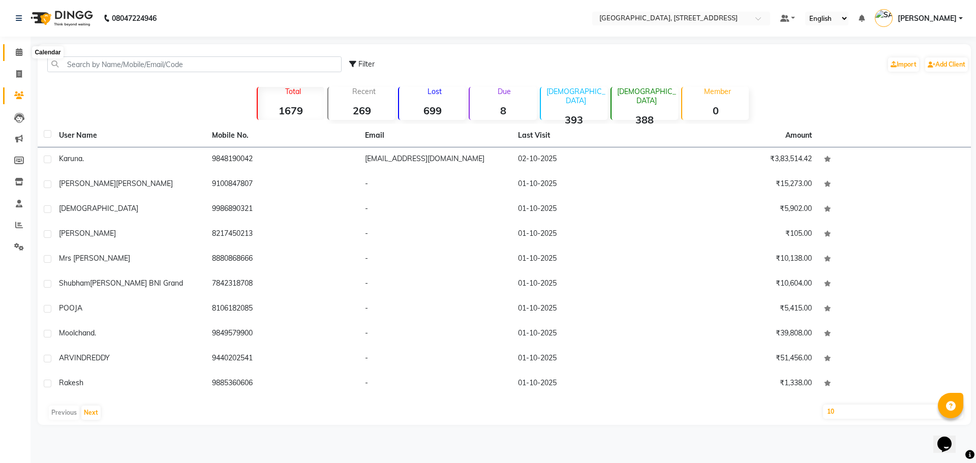
click at [16, 49] on icon at bounding box center [19, 52] width 7 height 8
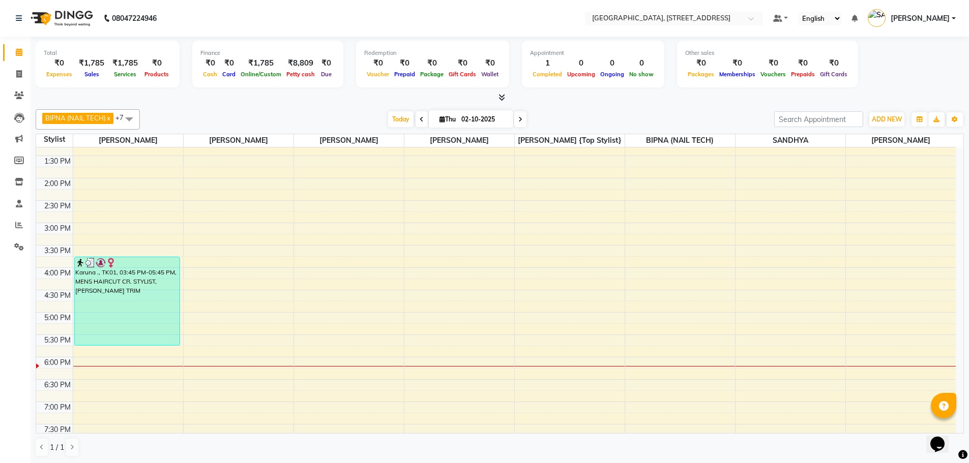
scroll to position [219, 0]
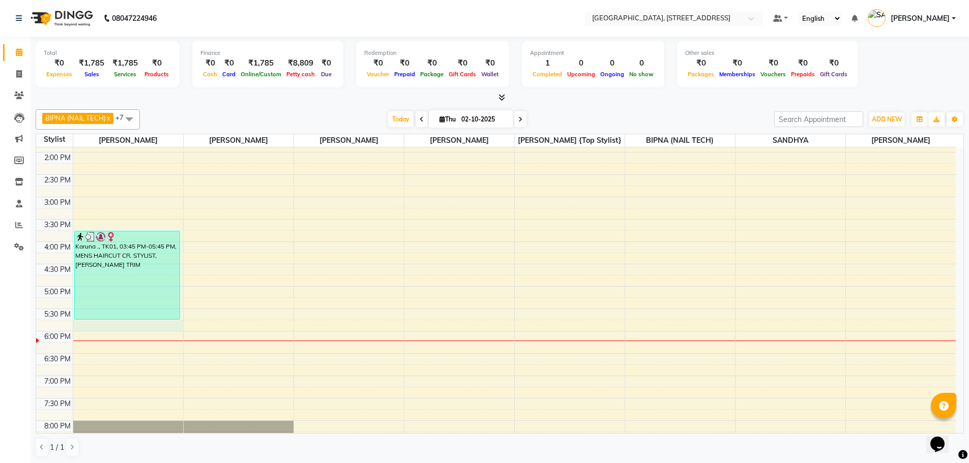
click at [95, 322] on div "9:00 AM 9:30 AM 10:00 AM 10:30 AM 11:00 AM 11:30 AM 12:00 PM 12:30 PM 1:00 PM 1…" at bounding box center [495, 242] width 919 height 626
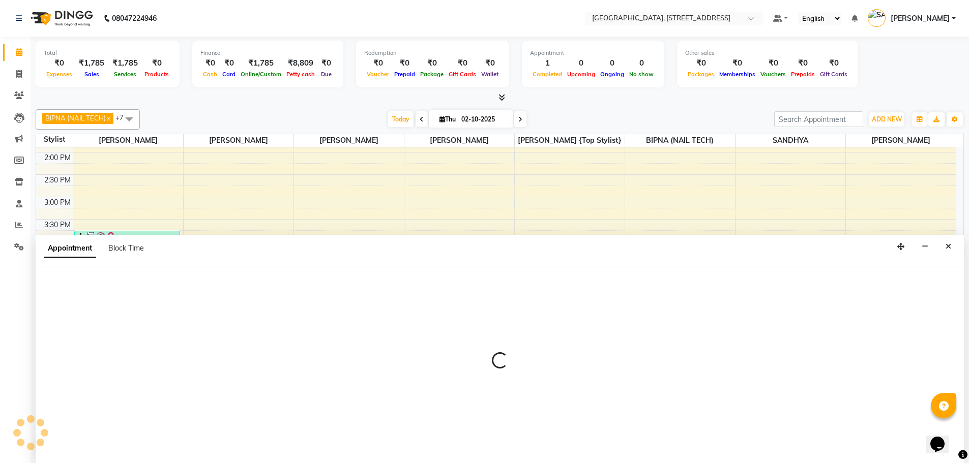
scroll to position [1, 0]
select select "50905"
select select "1065"
select select "tentative"
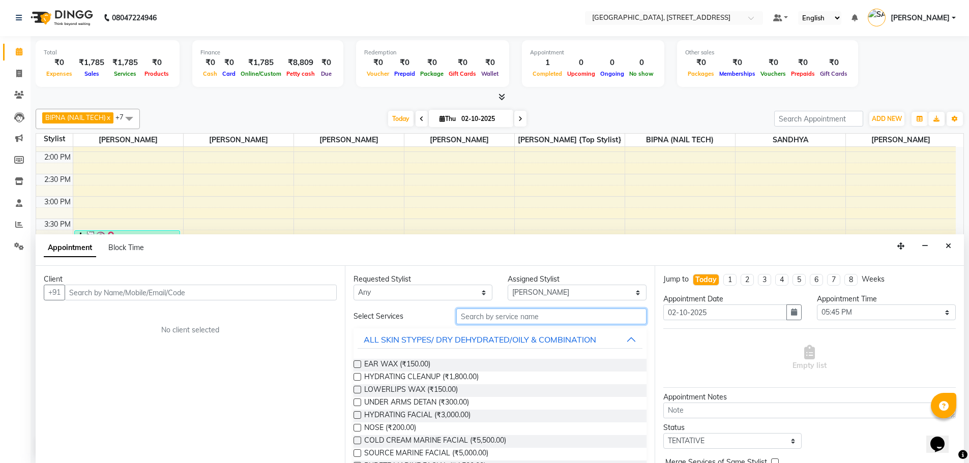
click at [518, 318] on input "text" at bounding box center [551, 317] width 190 height 16
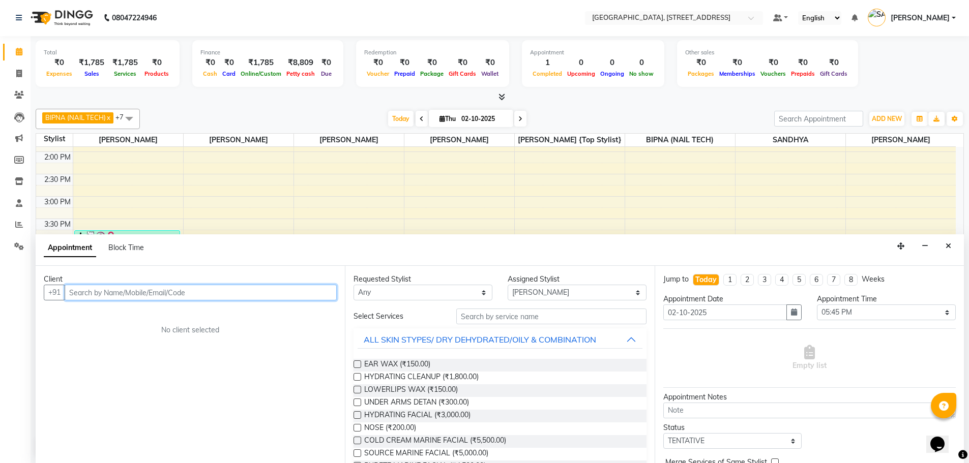
click at [83, 293] on input "text" at bounding box center [201, 293] width 272 height 16
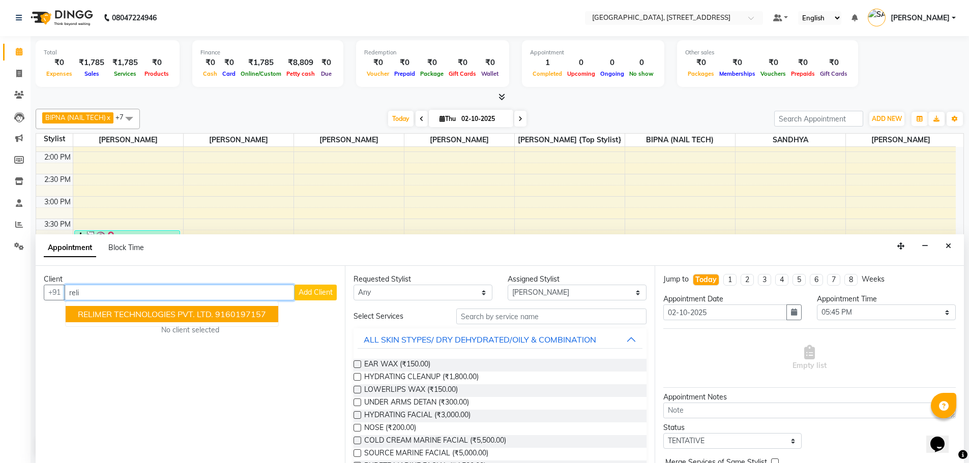
click at [186, 314] on span "RELIMER TECHNOLOGIES PVT. LTD." at bounding box center [145, 314] width 135 height 10
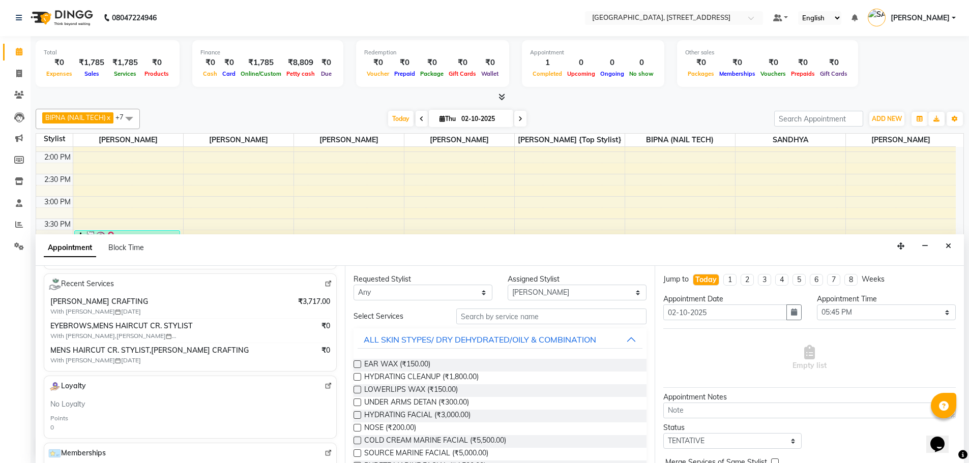
scroll to position [184, 0]
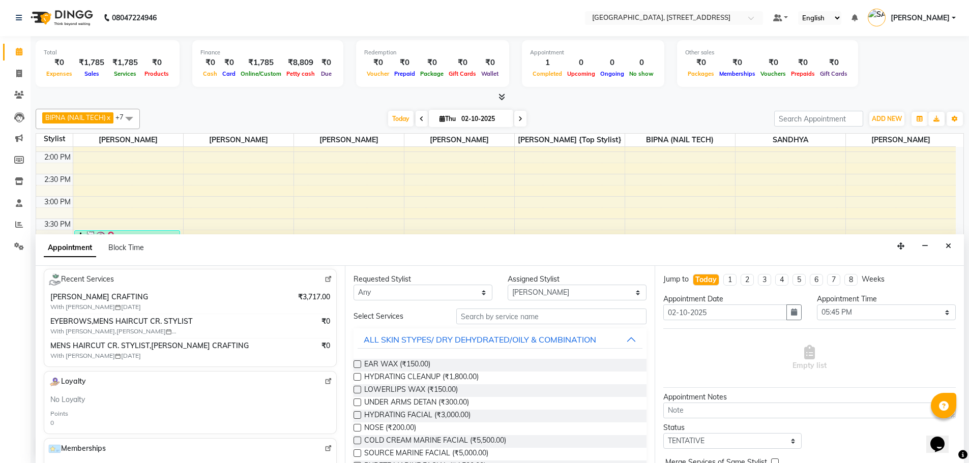
type input "9160197157"
click at [536, 316] on input "text" at bounding box center [551, 317] width 190 height 16
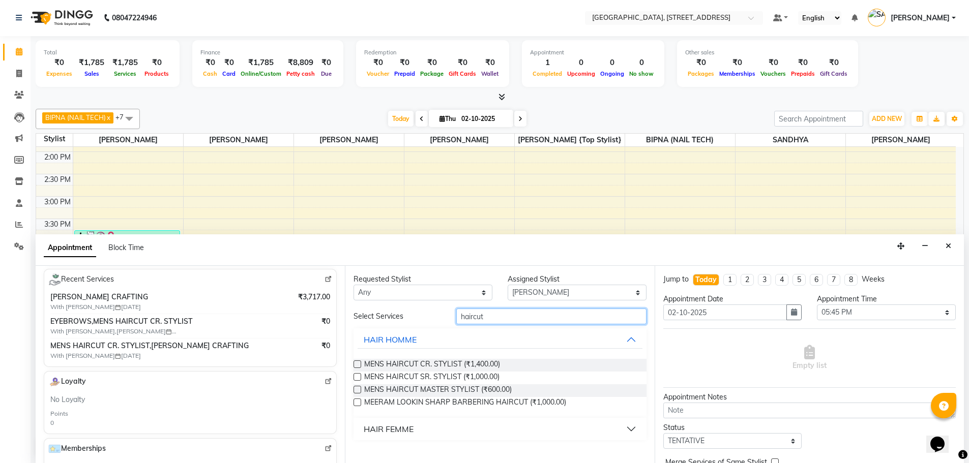
type input "haircut"
click at [359, 362] on label at bounding box center [357, 364] width 8 height 8
click at [359, 362] on input "checkbox" at bounding box center [356, 365] width 7 height 7
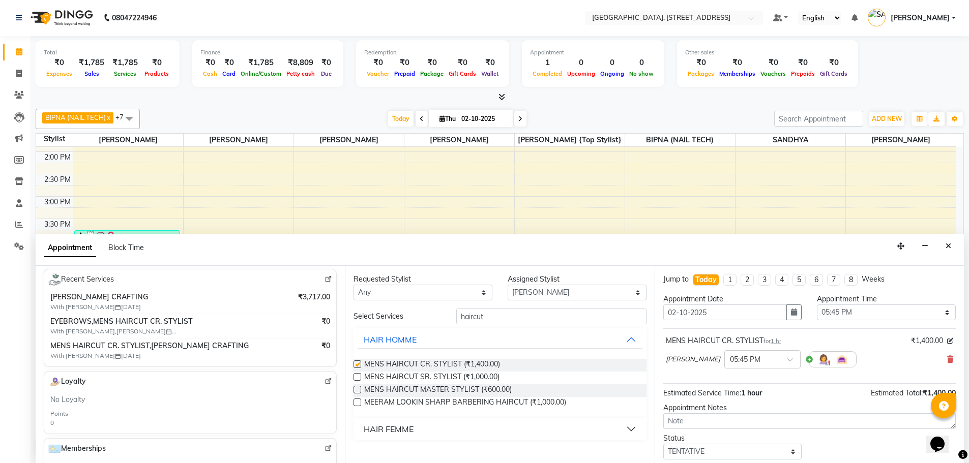
checkbox input "false"
click at [489, 320] on input "haircut" at bounding box center [551, 317] width 190 height 16
type input "h"
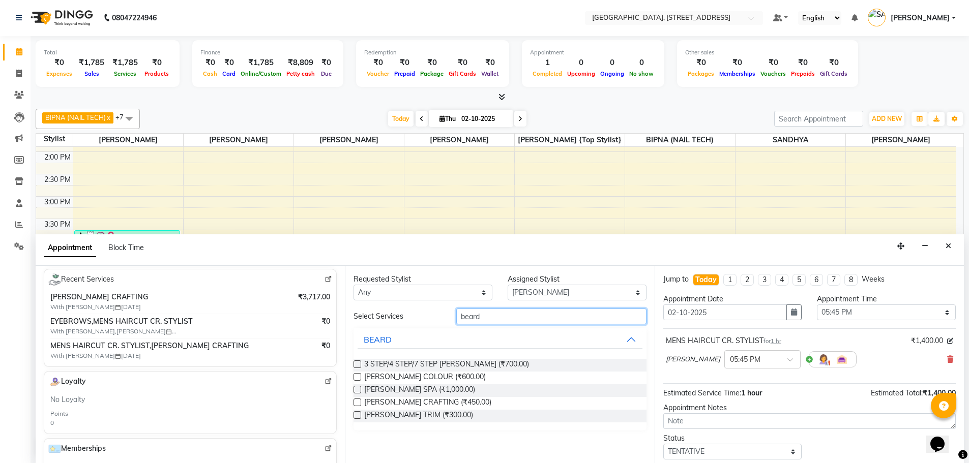
type input "beard"
click at [355, 402] on label at bounding box center [357, 403] width 8 height 8
click at [355, 402] on input "checkbox" at bounding box center [356, 403] width 7 height 7
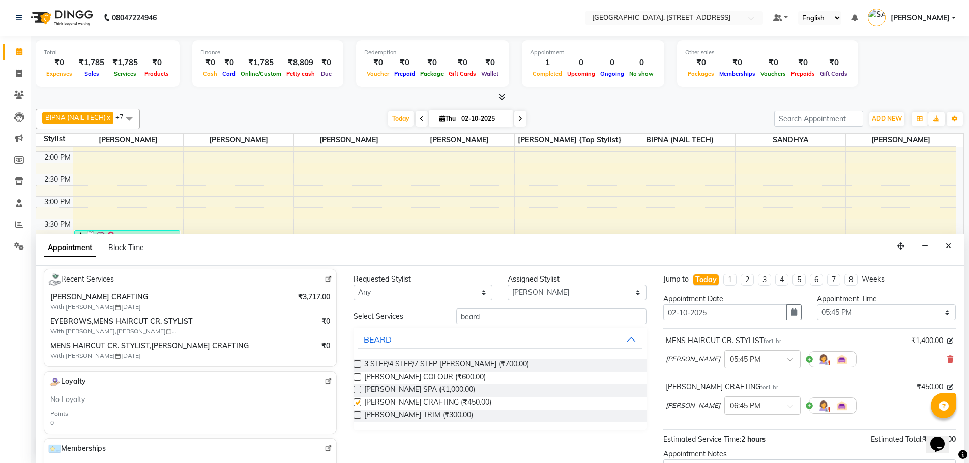
checkbox input "false"
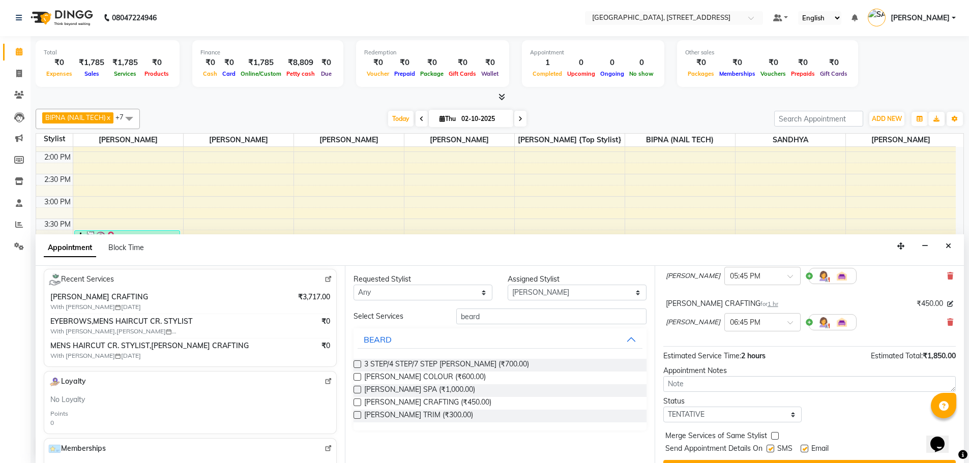
scroll to position [84, 0]
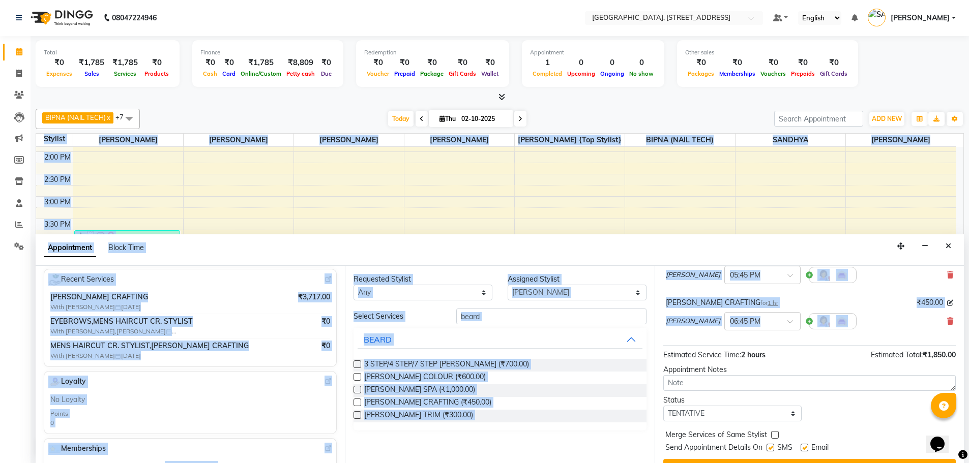
drag, startPoint x: 967, startPoint y: 380, endPoint x: 959, endPoint y: 351, distance: 30.5
click at [959, 350] on div "Total ₹0 Expenses ₹1,785 Sales ₹1,785 Services ₹0 Products Finance ₹0 Cash ₹0 C…" at bounding box center [500, 249] width 938 height 427
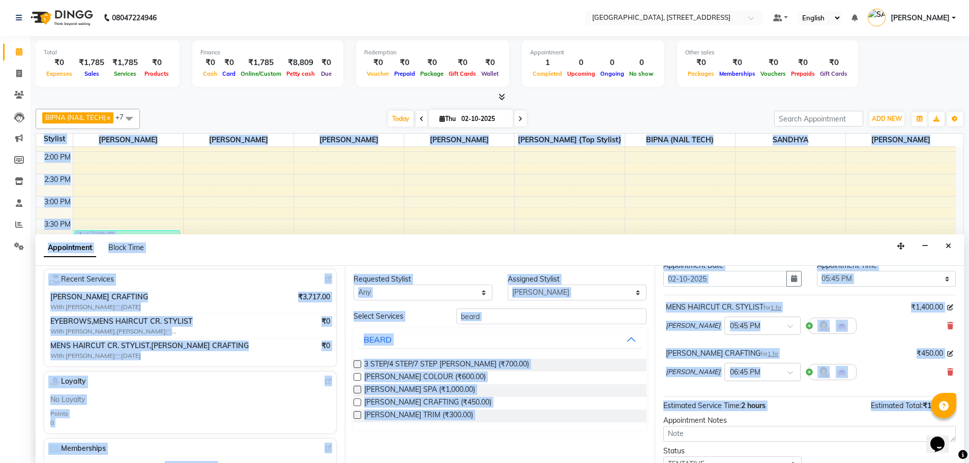
scroll to position [0, 0]
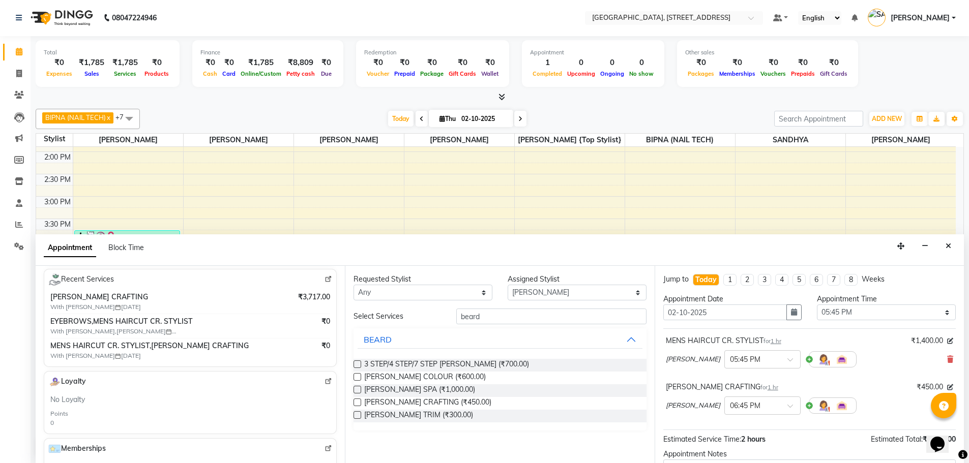
click at [887, 73] on div "Total ₹0 Expenses ₹1,785 Sales ₹1,785 Services ₹0 Products Finance ₹0 Cash ₹0 C…" at bounding box center [500, 65] width 928 height 50
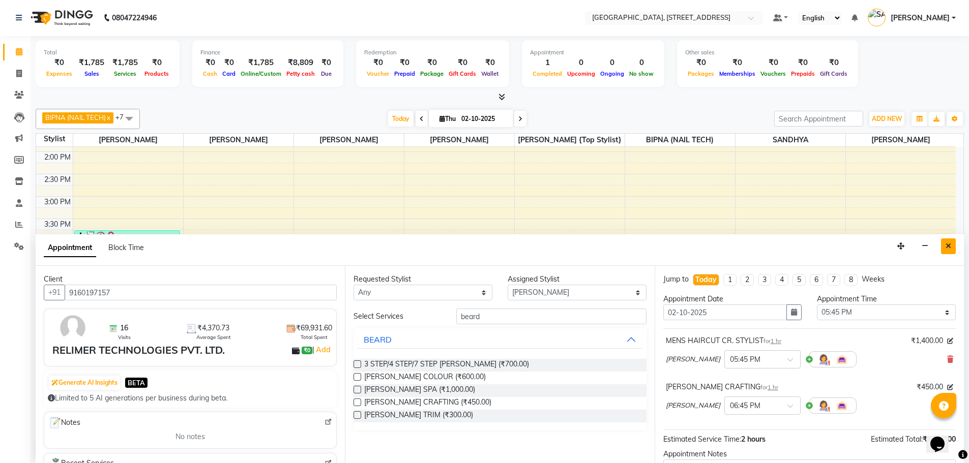
click at [952, 244] on button "Close" at bounding box center [948, 246] width 15 height 16
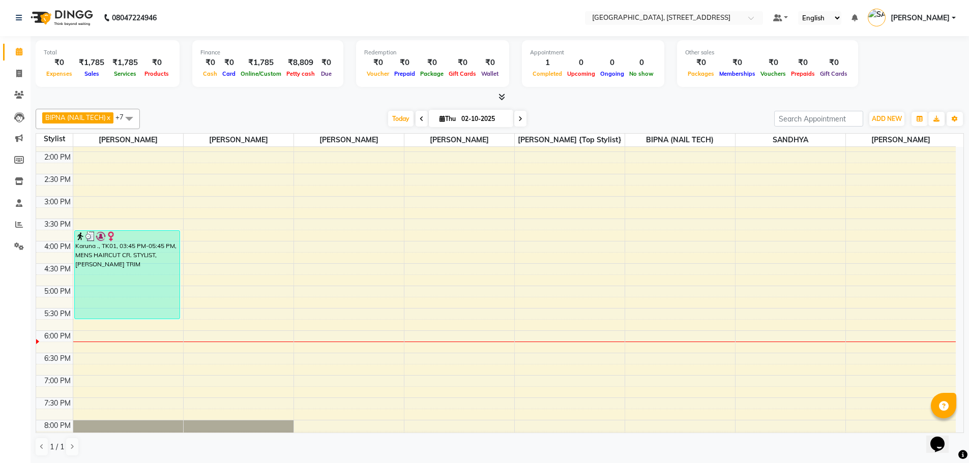
click at [123, 323] on div "9:00 AM 9:30 AM 10:00 AM 10:30 AM 11:00 AM 11:30 AM 12:00 PM 12:30 PM 1:00 PM 1…" at bounding box center [495, 241] width 919 height 626
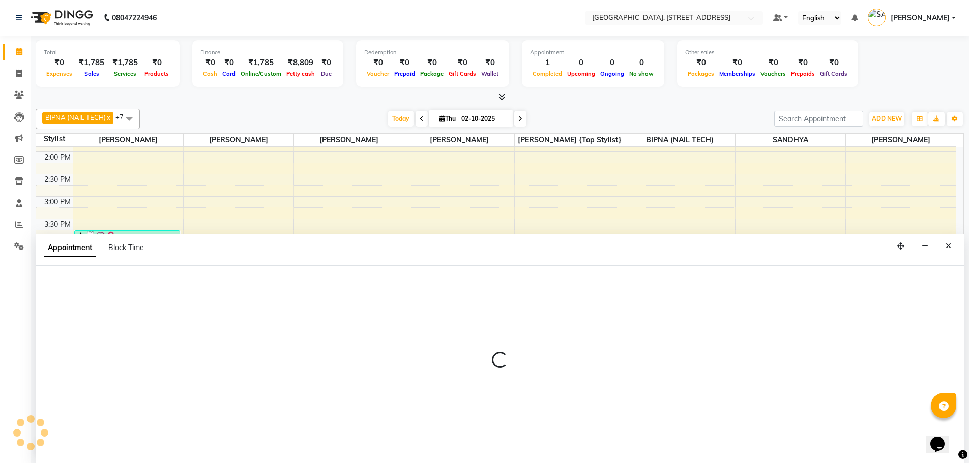
select select "50905"
select select "tentative"
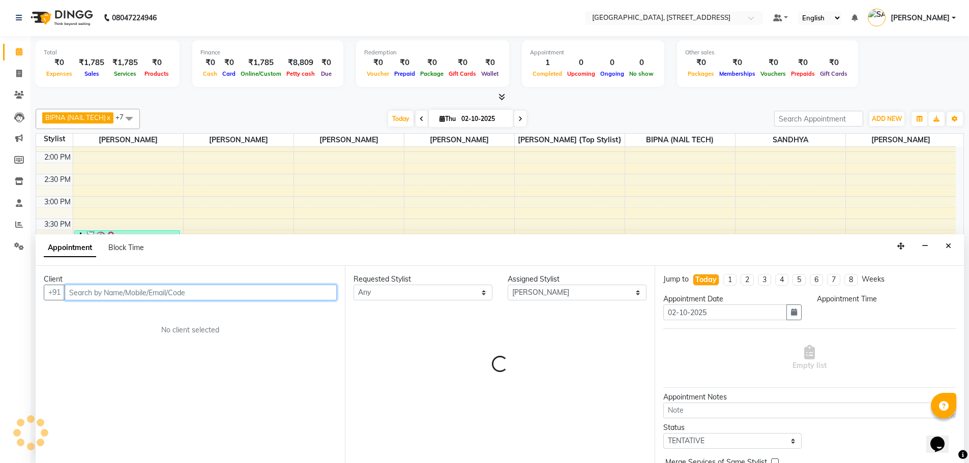
select select "1065"
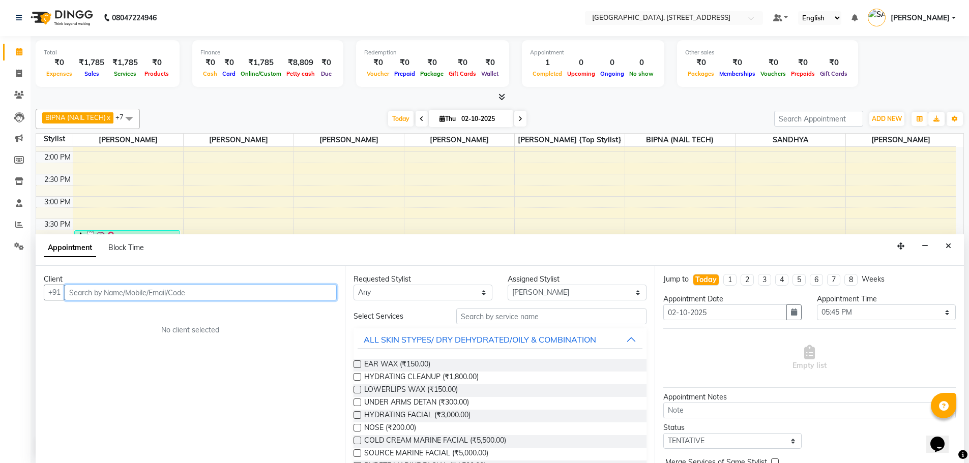
click at [175, 296] on input "text" at bounding box center [201, 293] width 272 height 16
click at [177, 295] on input "text" at bounding box center [201, 293] width 272 height 16
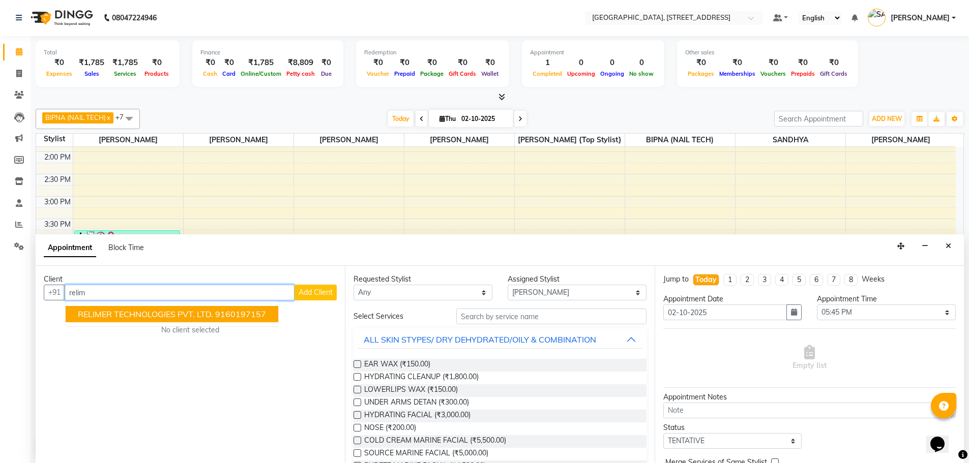
click at [145, 312] on span "RELIMER TECHNOLOGIES PVT. LTD." at bounding box center [145, 314] width 135 height 10
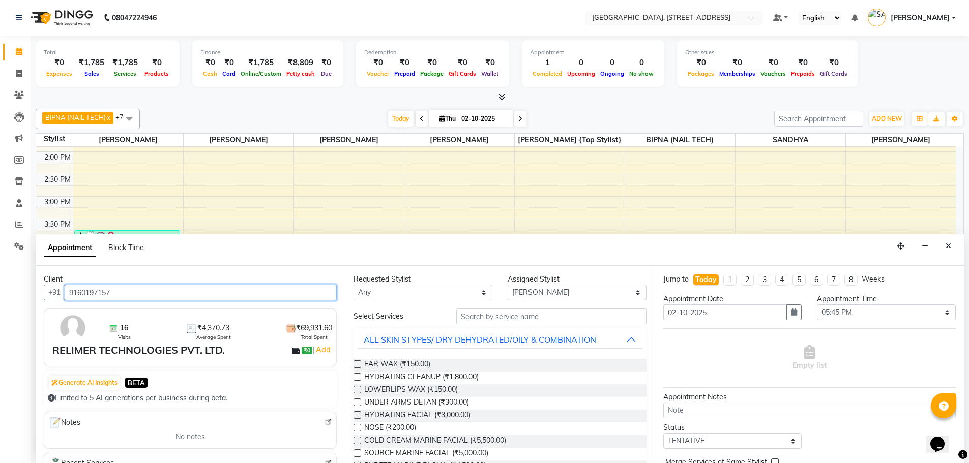
type input "9160197157"
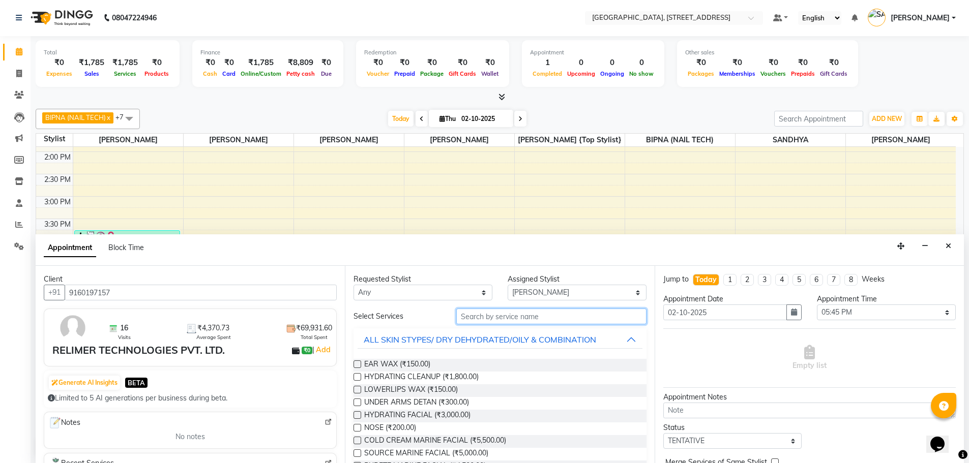
click at [500, 317] on input "text" at bounding box center [551, 317] width 190 height 16
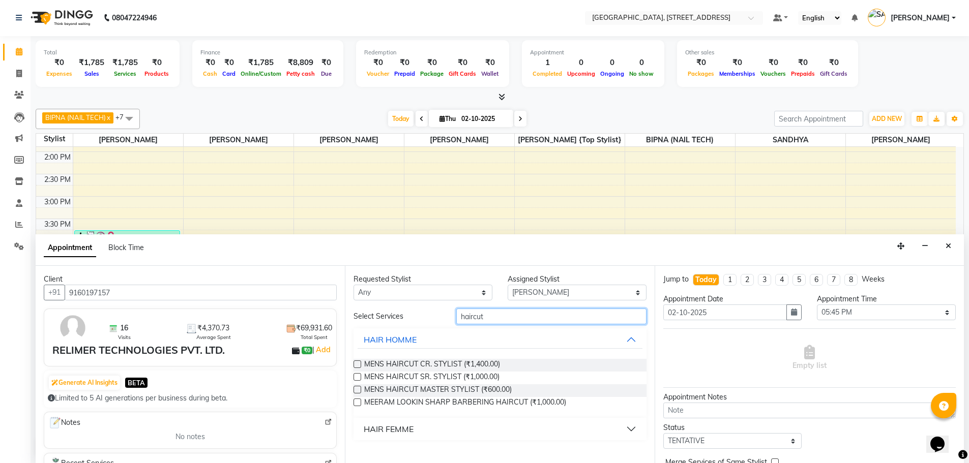
type input "haircut"
click at [359, 364] on label at bounding box center [357, 364] width 8 height 8
click at [359, 364] on input "checkbox" at bounding box center [356, 365] width 7 height 7
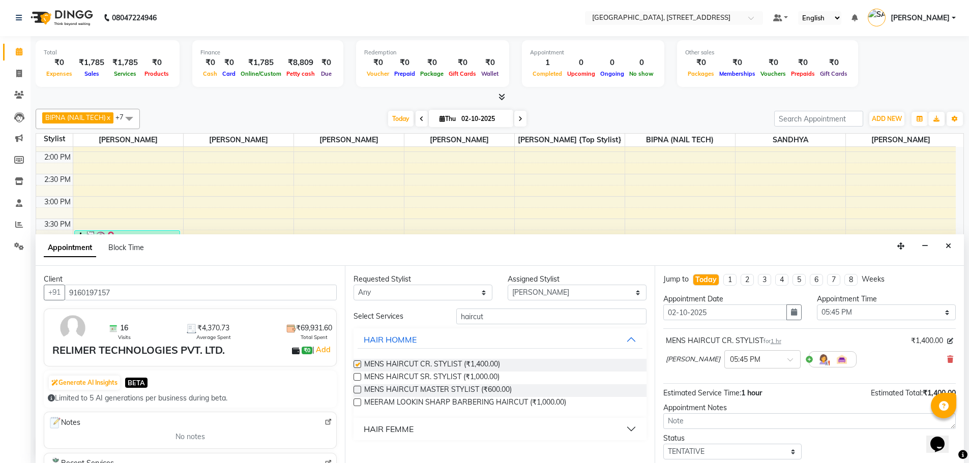
checkbox input "false"
click at [497, 321] on input "haircut" at bounding box center [551, 317] width 190 height 16
type input "h"
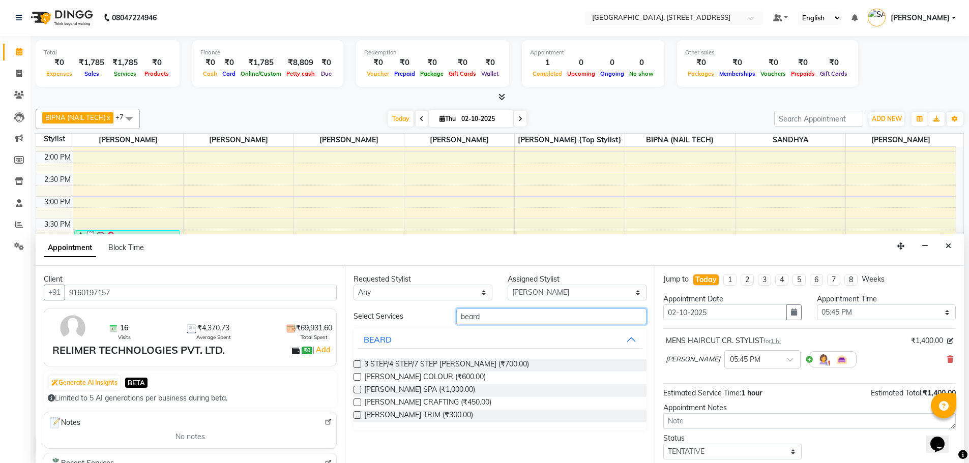
type input "beard"
click at [355, 402] on label at bounding box center [357, 403] width 8 height 8
click at [355, 402] on input "checkbox" at bounding box center [356, 403] width 7 height 7
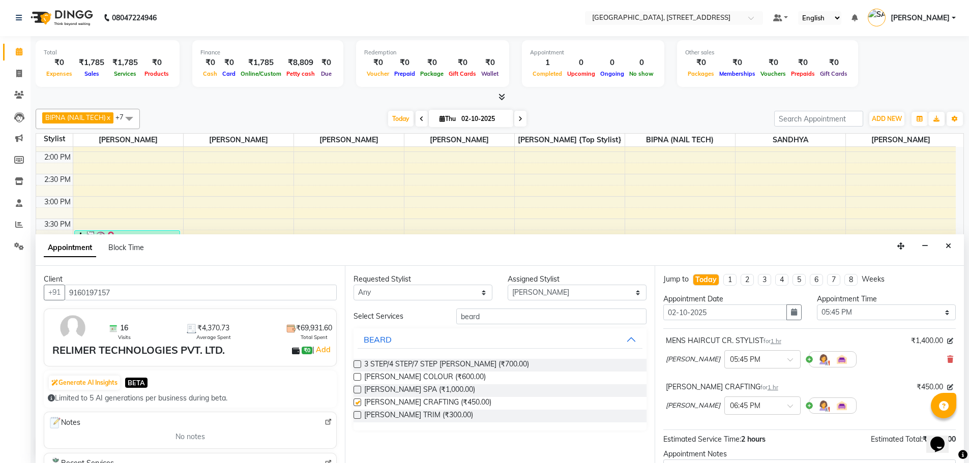
checkbox input "false"
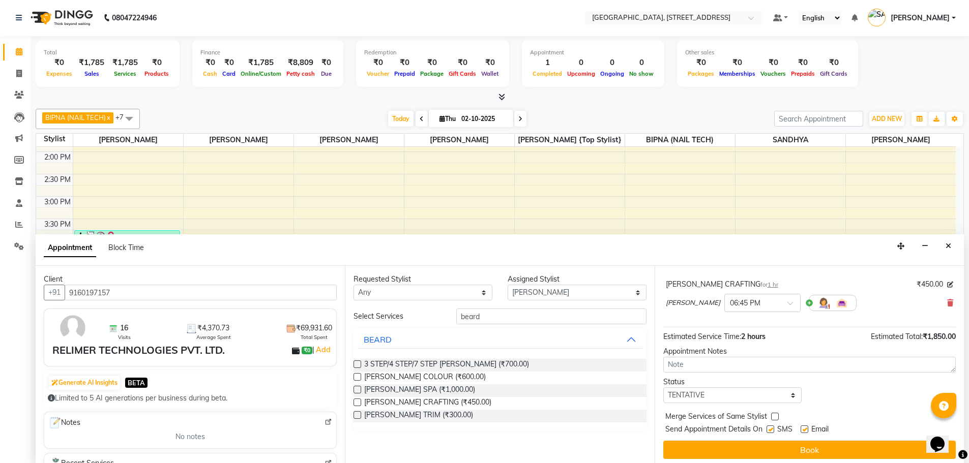
scroll to position [107, 0]
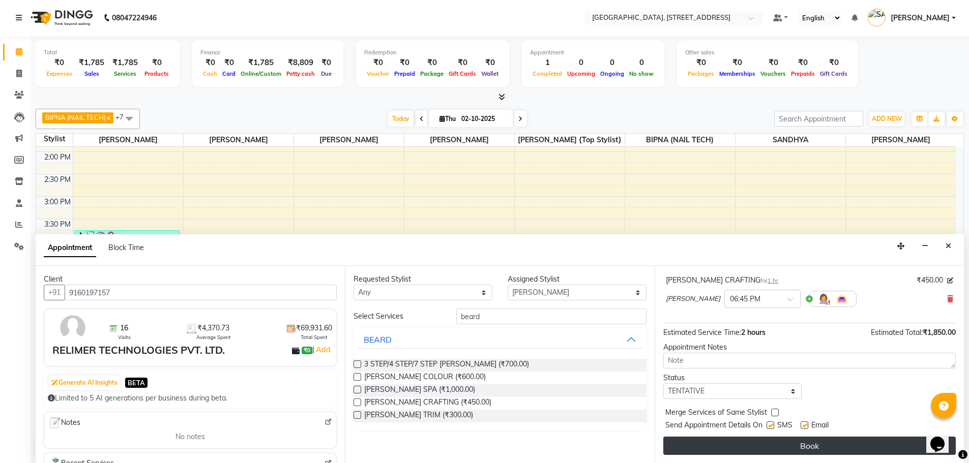
click at [791, 448] on button "Book" at bounding box center [809, 446] width 292 height 18
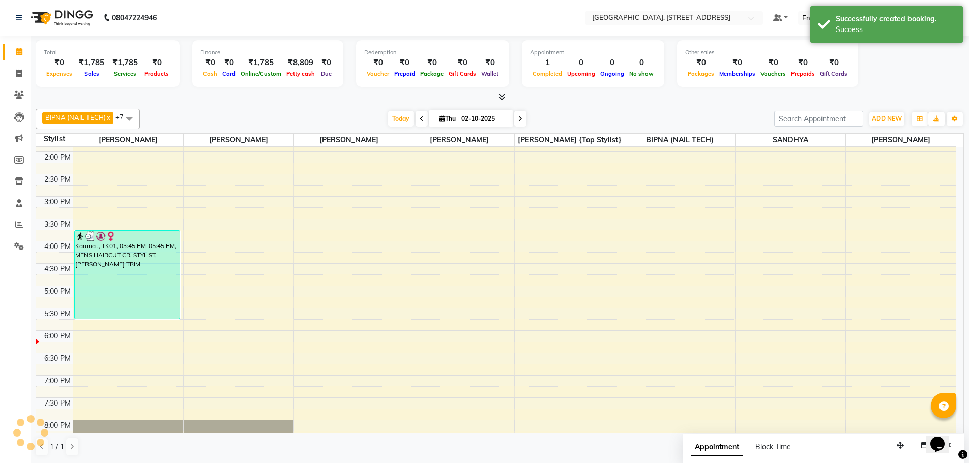
scroll to position [0, 0]
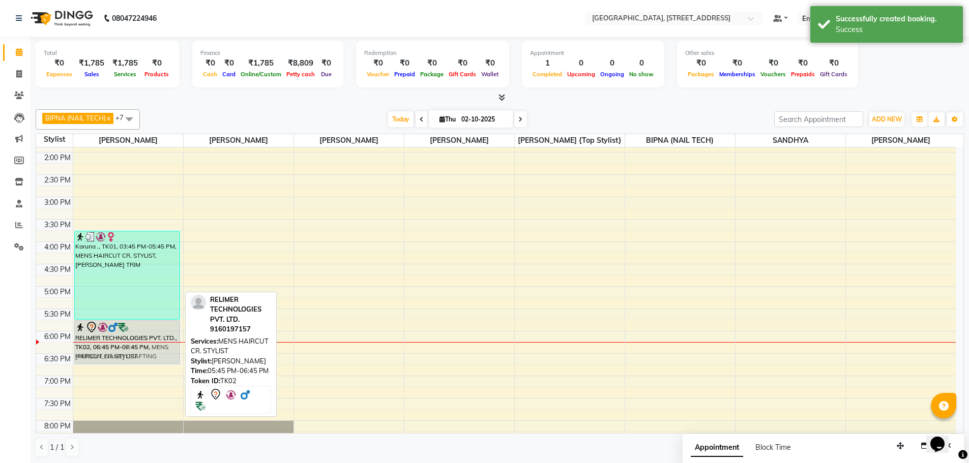
drag, startPoint x: 171, startPoint y: 366, endPoint x: 182, endPoint y: 319, distance: 48.6
click at [182, 319] on div "9:00 AM 9:30 AM 10:00 AM 10:30 AM 11:00 AM 11:30 AM 12:00 PM 12:30 PM 1:00 PM 1…" at bounding box center [495, 242] width 919 height 626
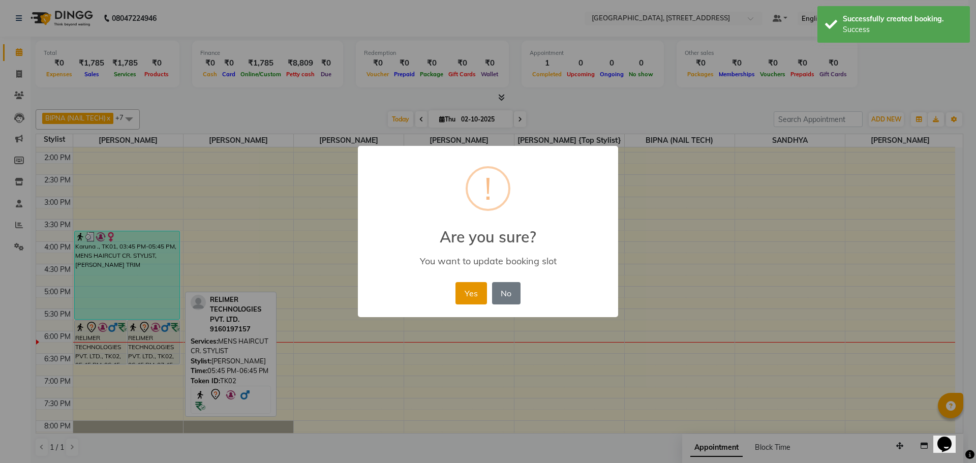
click at [469, 294] on button "Yes" at bounding box center [471, 293] width 31 height 22
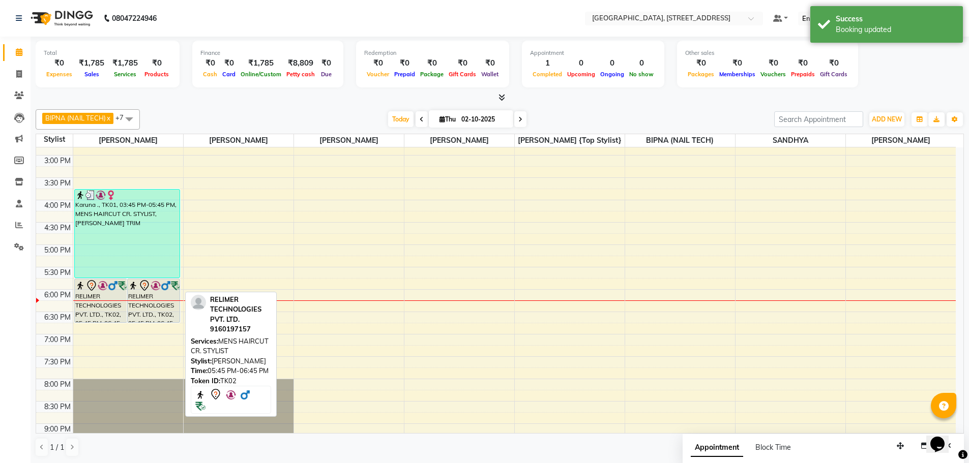
scroll to position [298, 0]
